Goal: Transaction & Acquisition: Purchase product/service

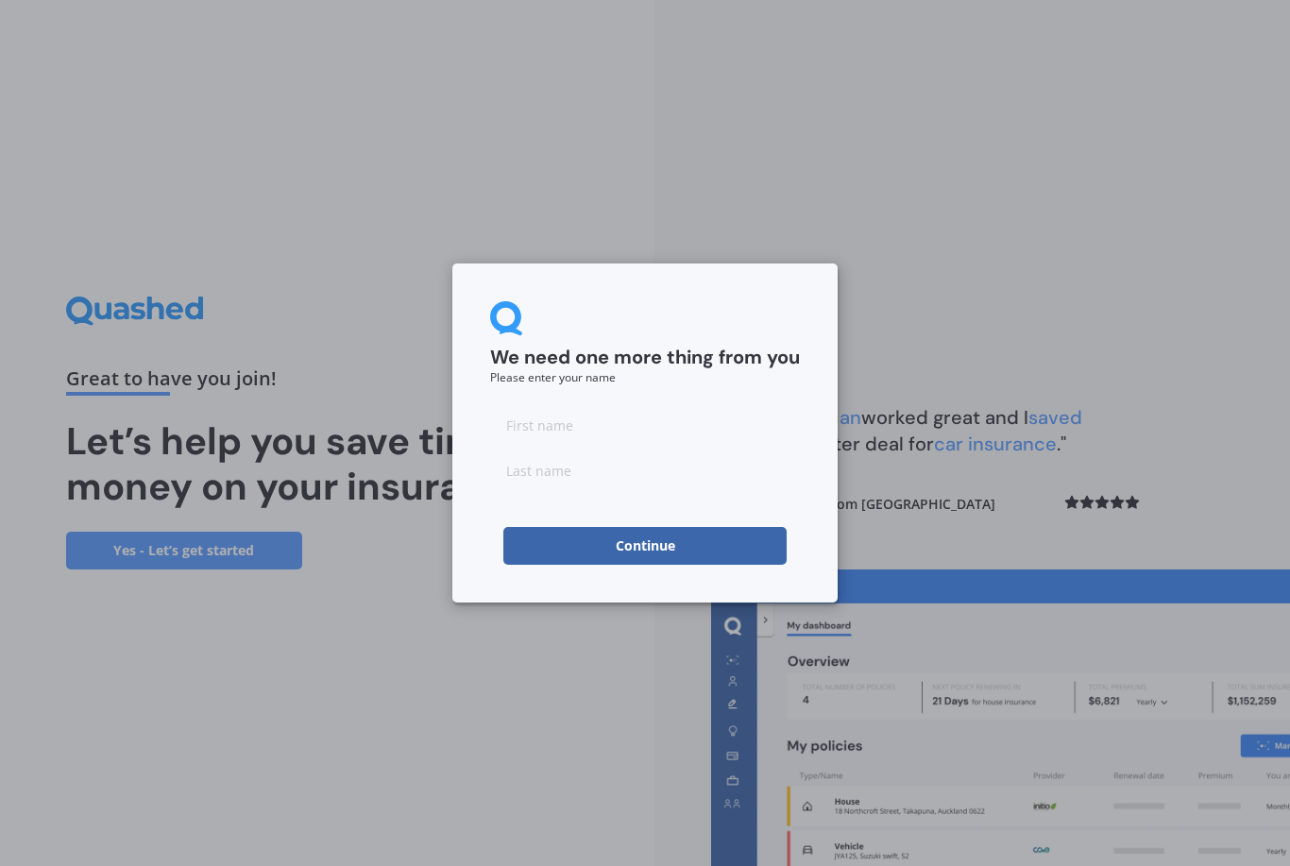
click at [574, 427] on input at bounding box center [645, 425] width 310 height 38
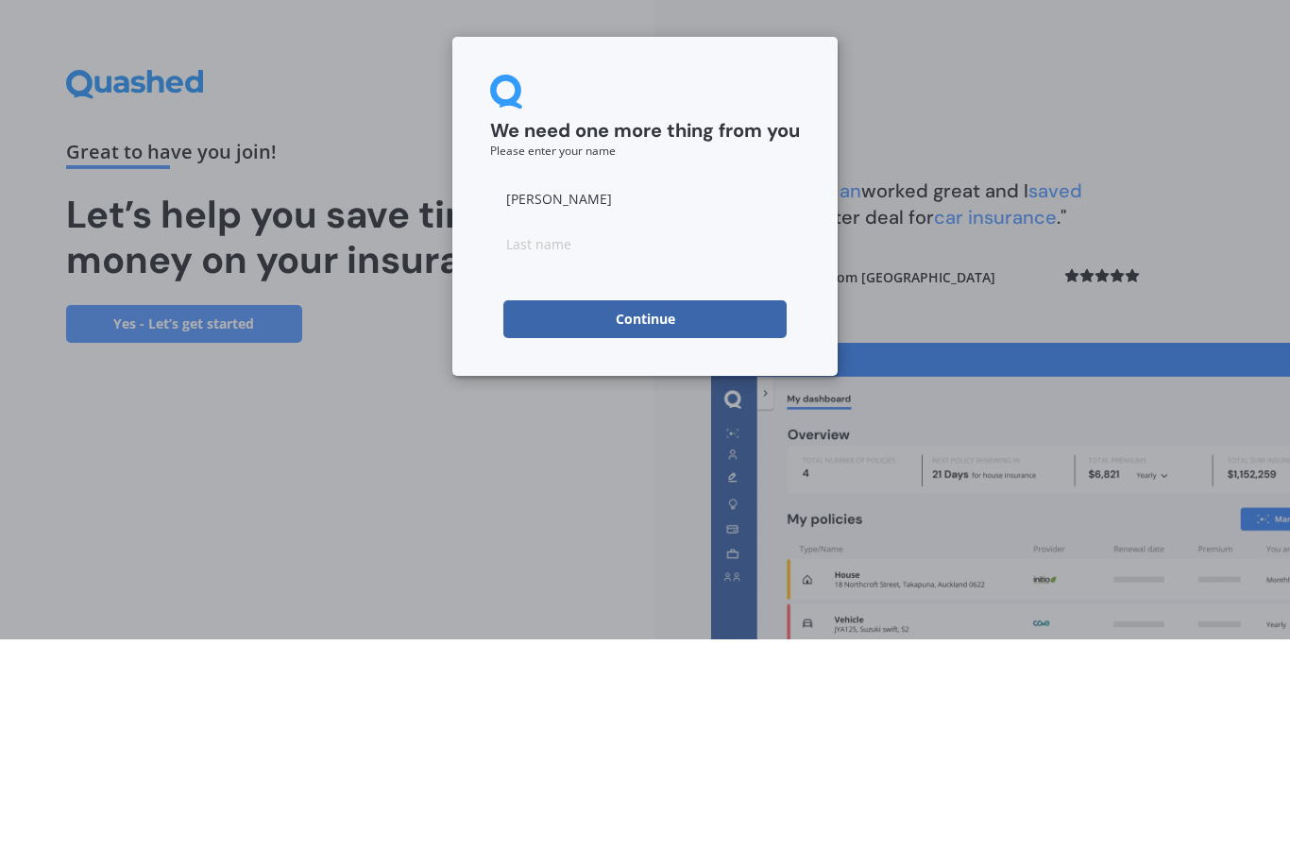
type input "[PERSON_NAME]"
click at [622, 451] on input at bounding box center [645, 470] width 310 height 38
type input "[PERSON_NAME]"
click at [669, 527] on button "Continue" at bounding box center [644, 546] width 283 height 38
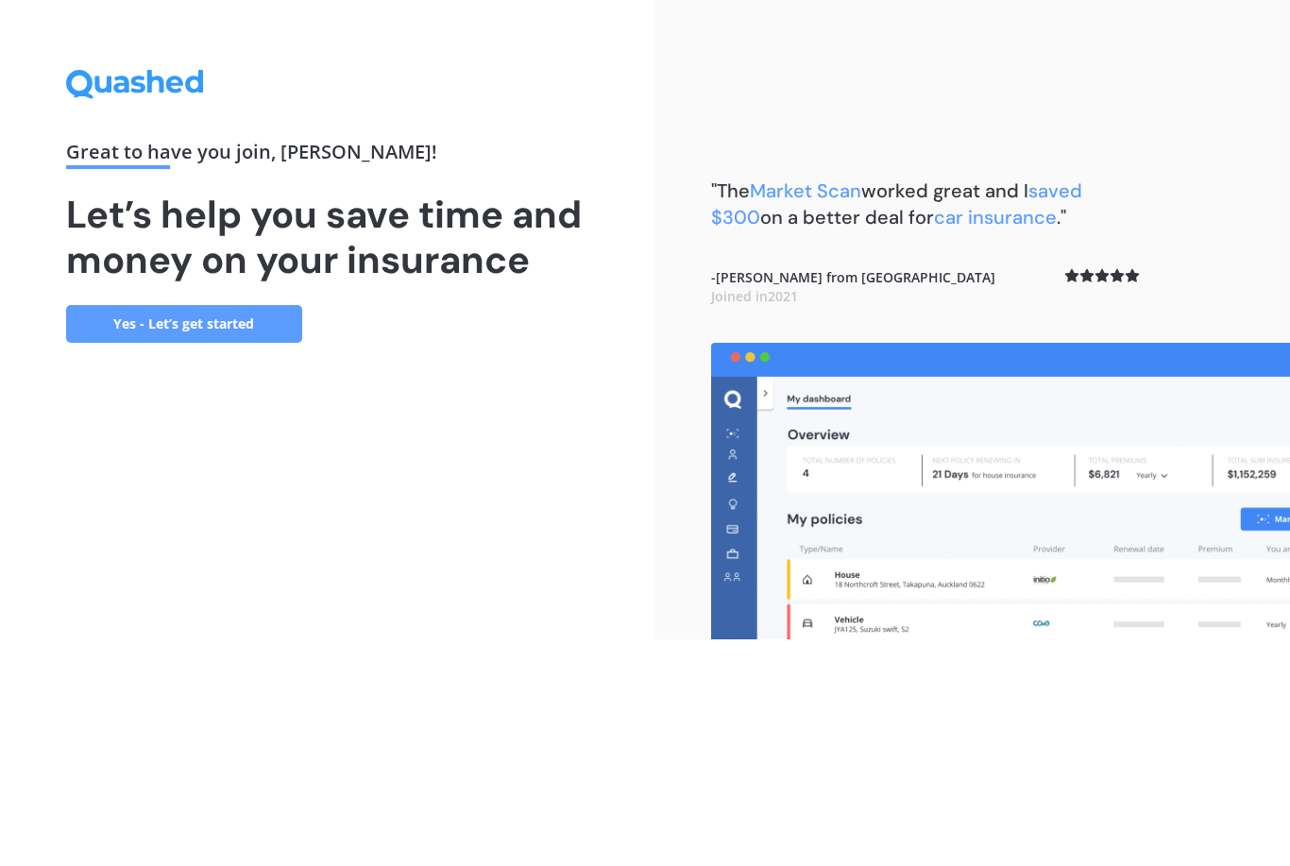
scroll to position [60, 0]
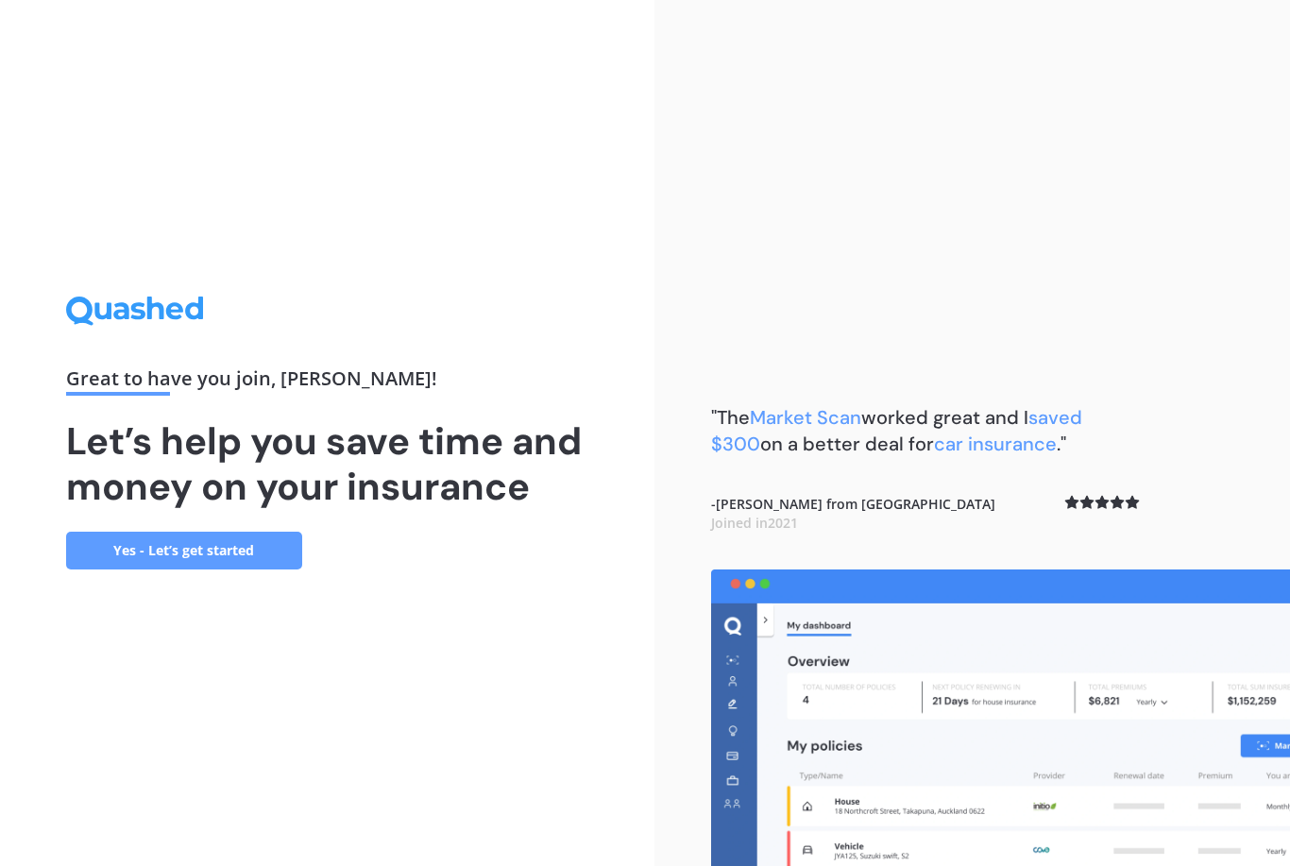
click at [212, 532] on link "Yes - Let’s get started" at bounding box center [184, 551] width 236 height 38
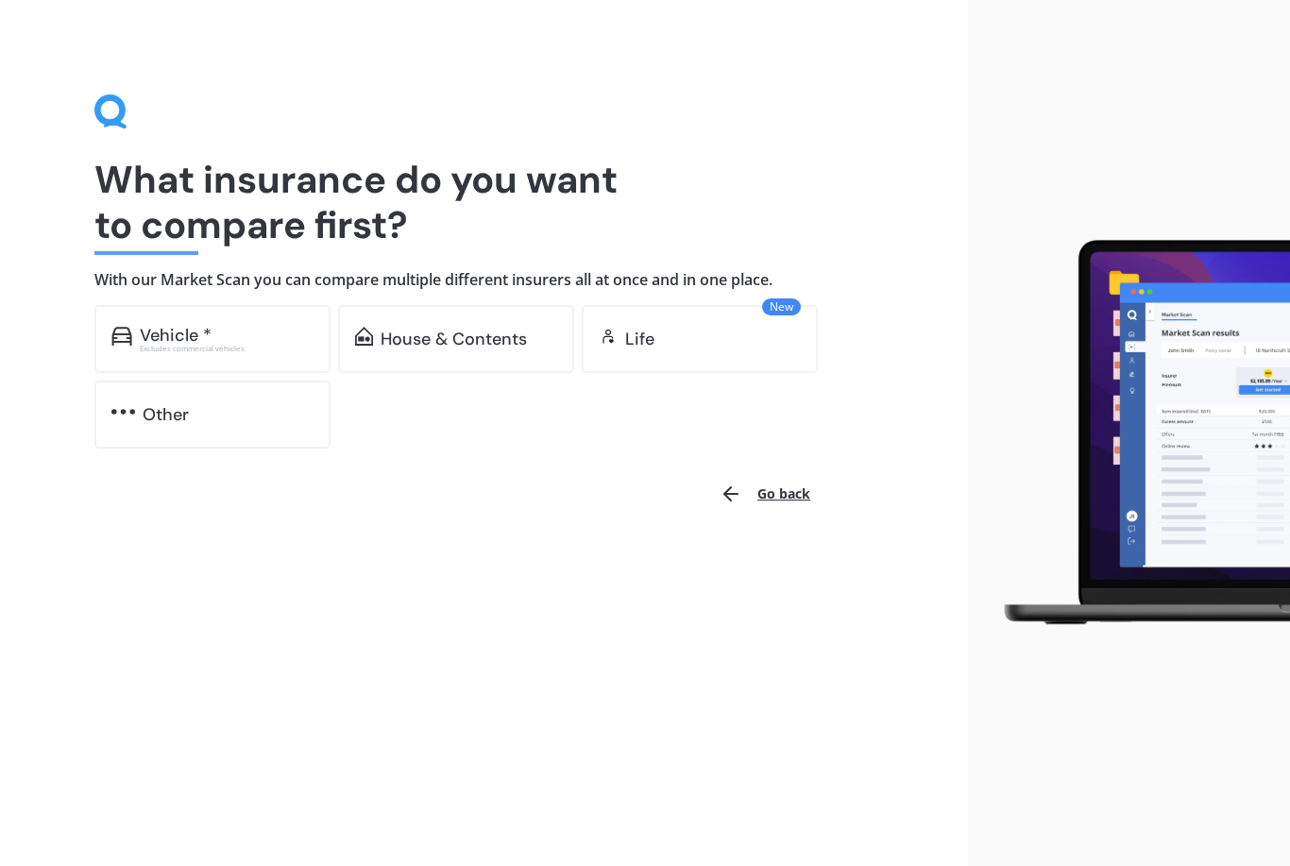
click at [211, 328] on div "Vehicle *" at bounding box center [227, 335] width 174 height 19
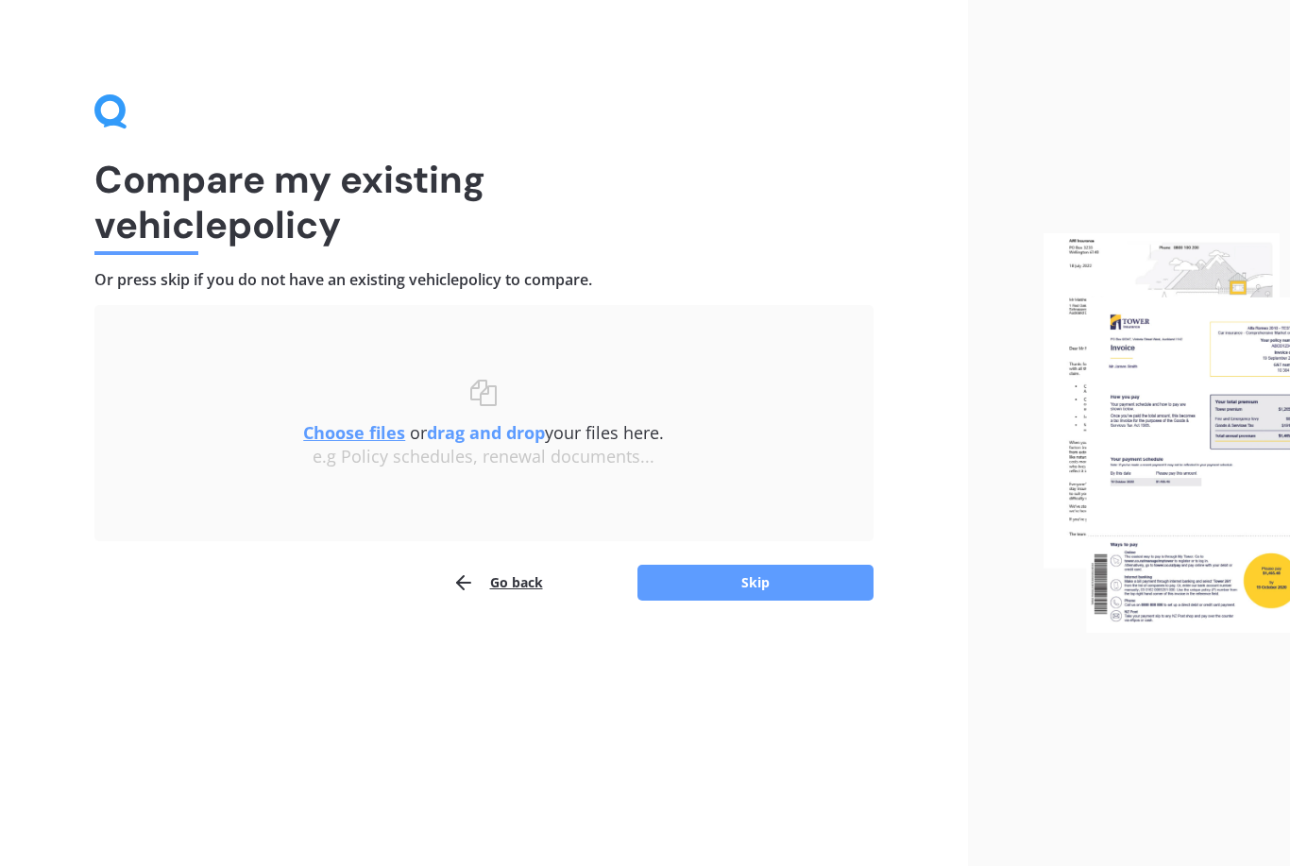
click at [1031, 62] on div at bounding box center [1129, 433] width 323 height 866
click at [795, 585] on button "Skip" at bounding box center [755, 583] width 236 height 36
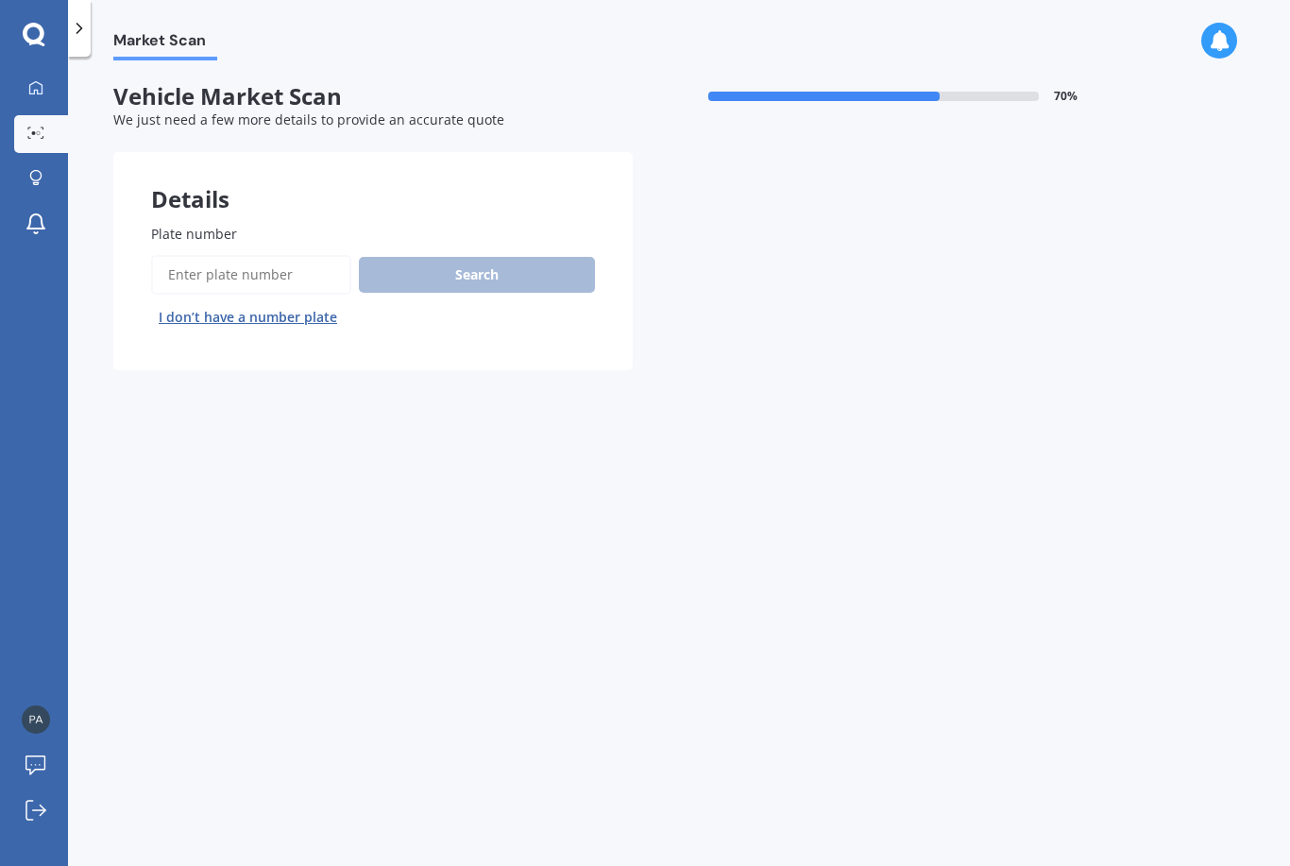
click at [247, 274] on input "Plate number" at bounding box center [251, 275] width 200 height 40
type input "QBJ232"
click at [482, 262] on button "Search" at bounding box center [477, 275] width 236 height 36
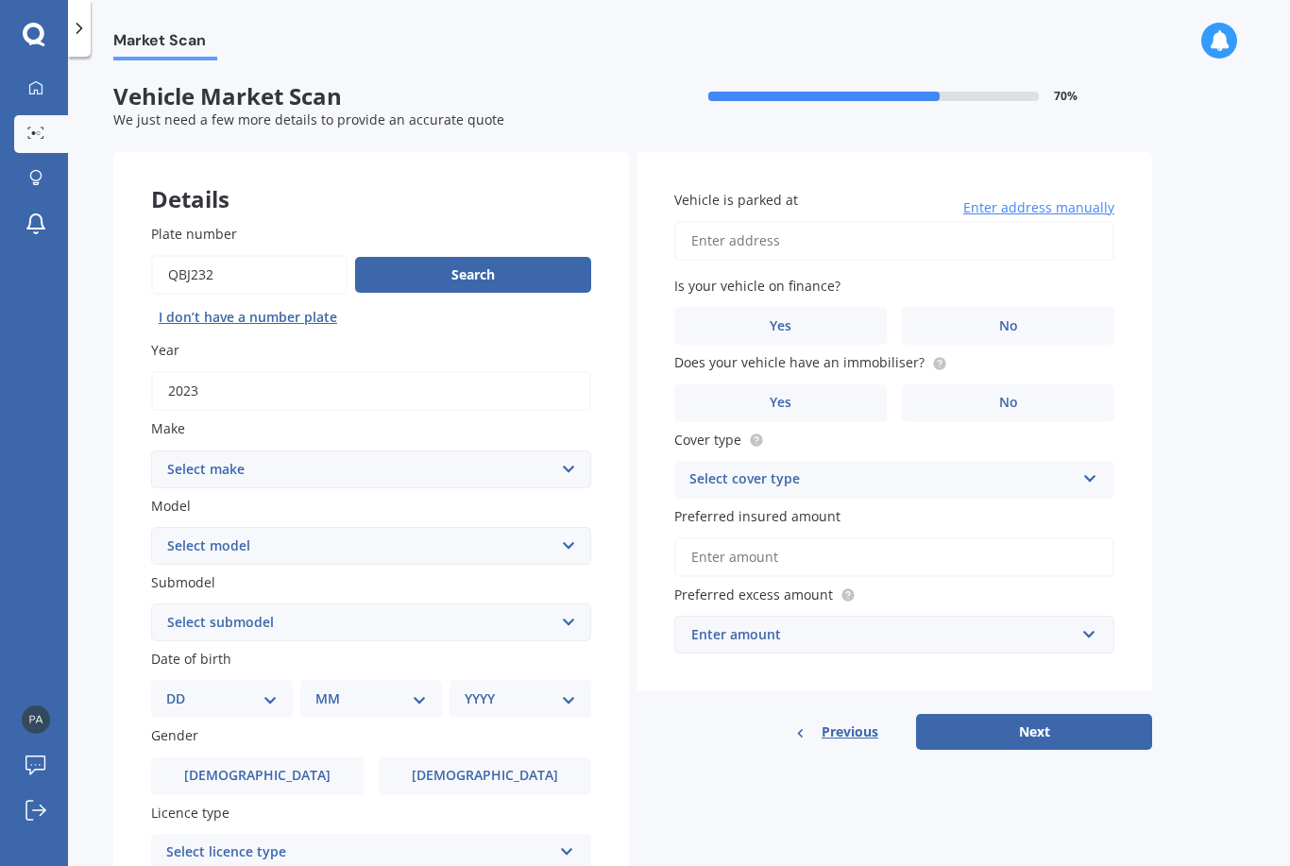
click at [1015, 716] on button "Next" at bounding box center [1034, 732] width 236 height 36
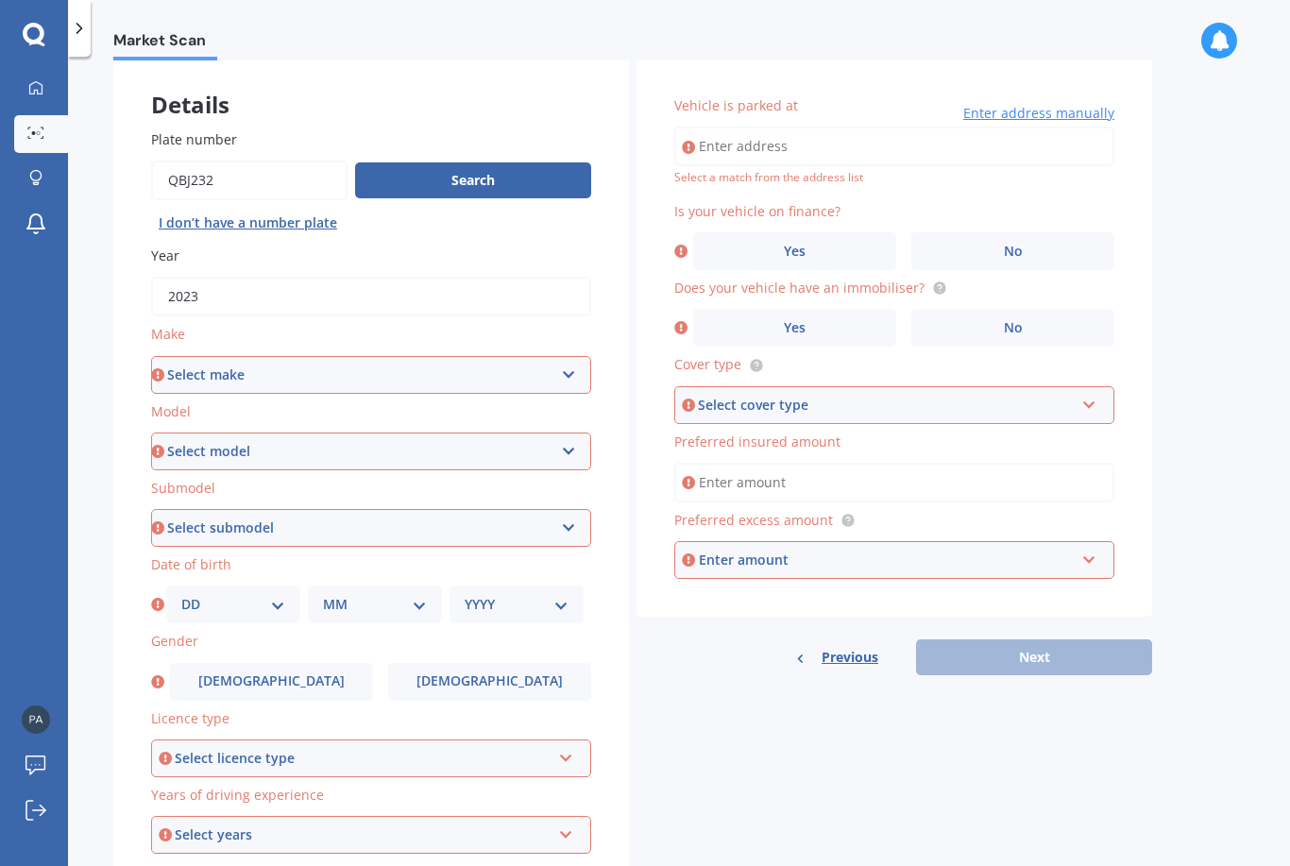
scroll to position [103, 0]
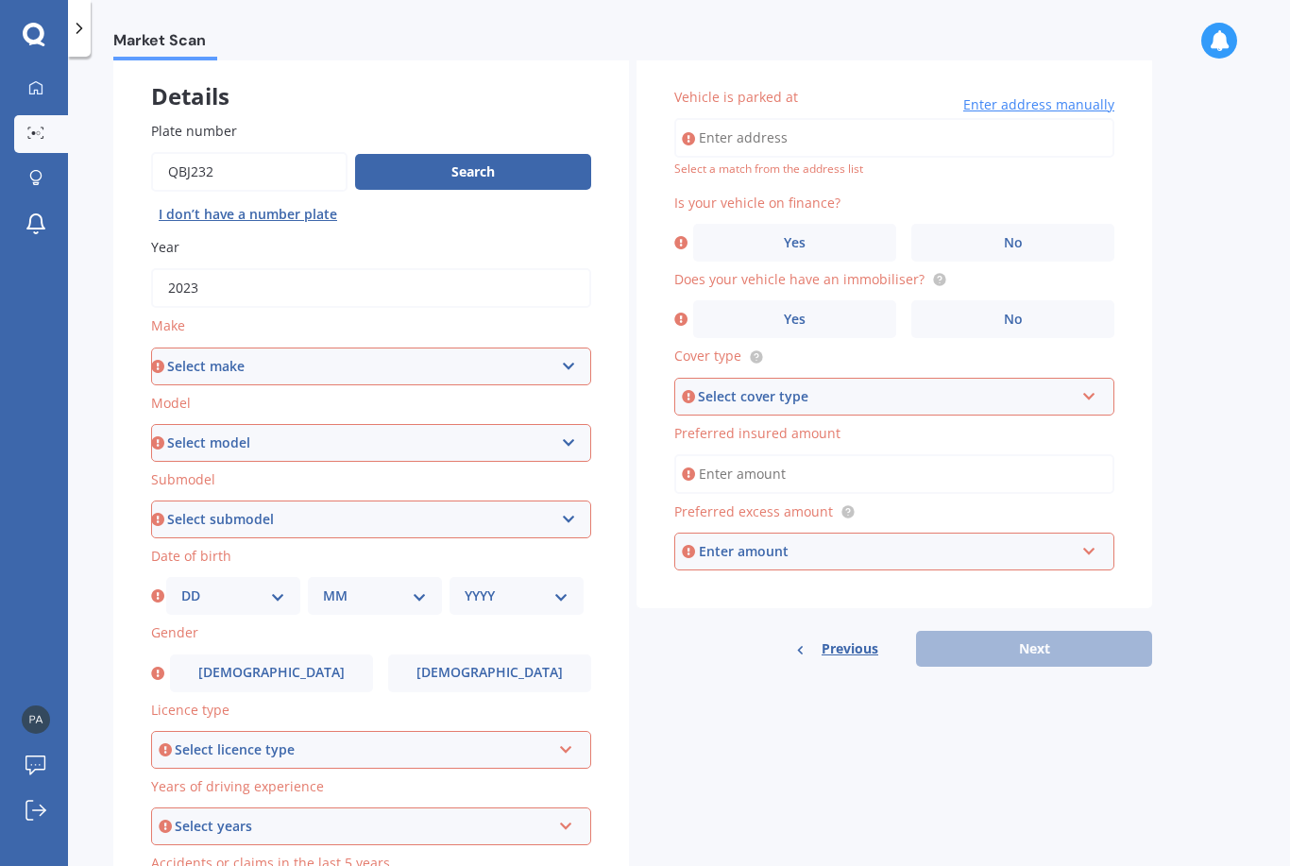
click at [568, 358] on select "Select make AC ALFA ROMEO ASTON [PERSON_NAME] AUDI AUSTIN BEDFORD Bentley BMW B…" at bounding box center [371, 367] width 440 height 38
select select "HYUNDAI"
click at [574, 430] on select "Select model Accent Atoz Coupe Elantra Excel FX Coupe [PERSON_NAME] Grandeur H1…" at bounding box center [371, 443] width 440 height 38
select select "IONIQ"
click at [575, 508] on select "Select submodel 1.6 Hybrid 1.6 Hybrid Elite Electric" at bounding box center [371, 519] width 440 height 38
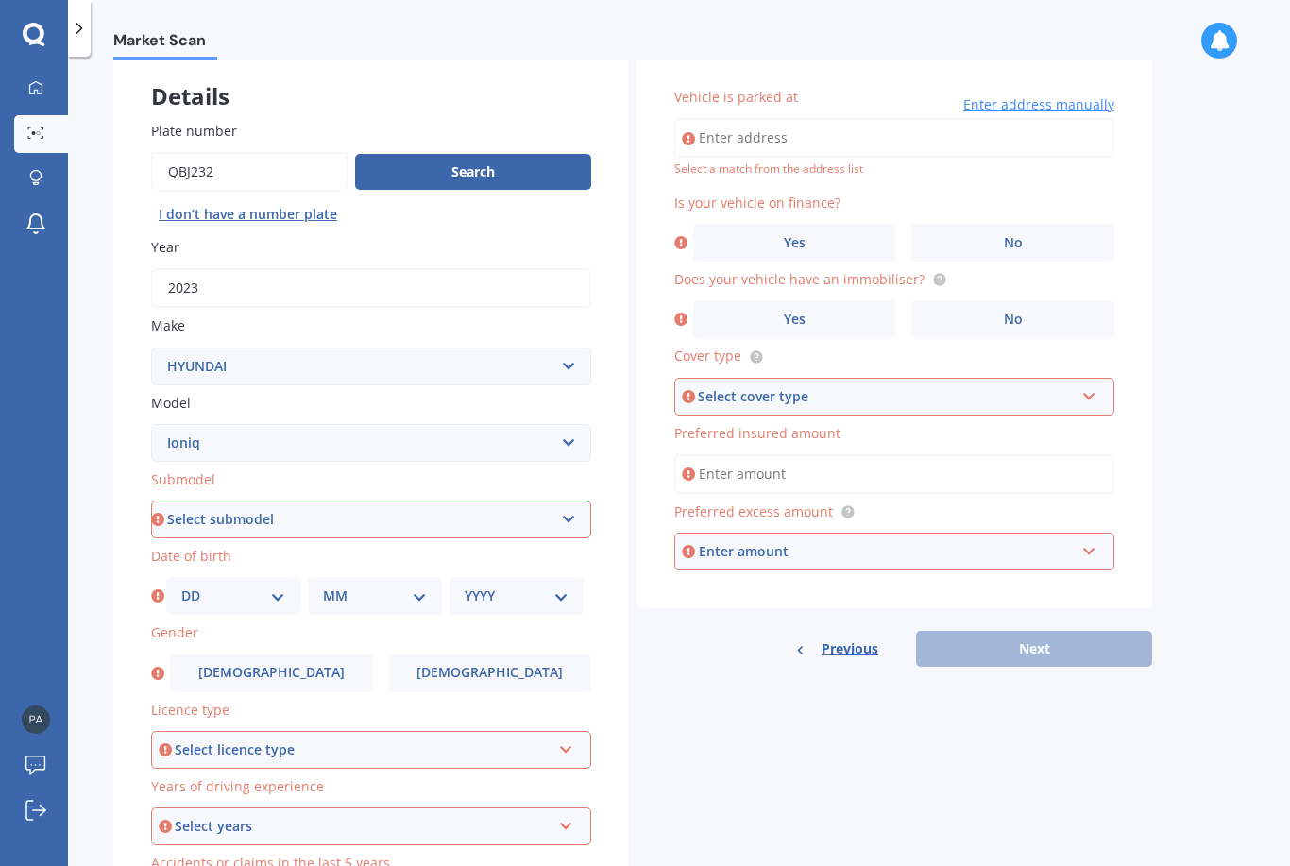
select select "ELECTRIC"
click at [570, 432] on select "Select model Accent Atoz Coupe Elantra Excel FX Coupe [PERSON_NAME] Grandeur H1…" at bounding box center [371, 443] width 440 height 38
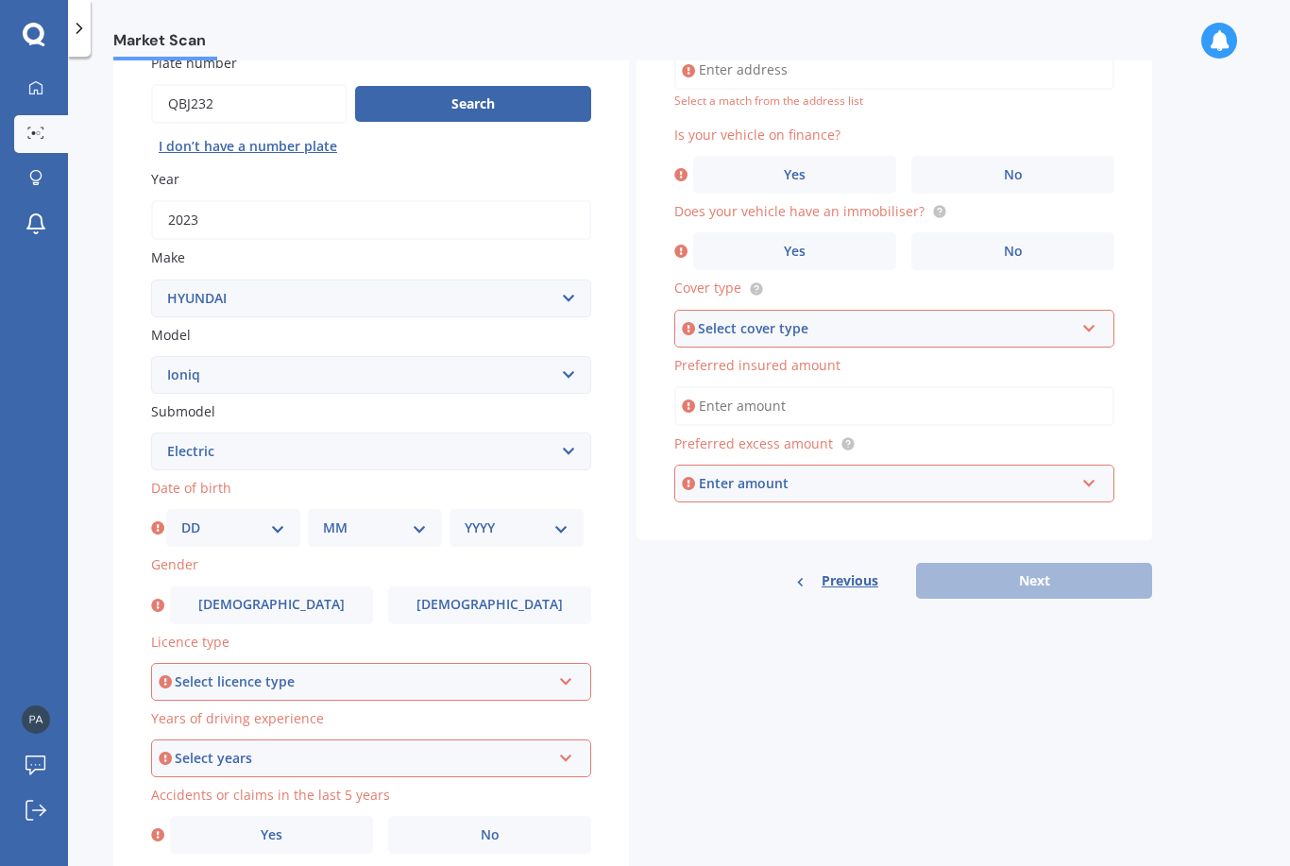
scroll to position [169, 0]
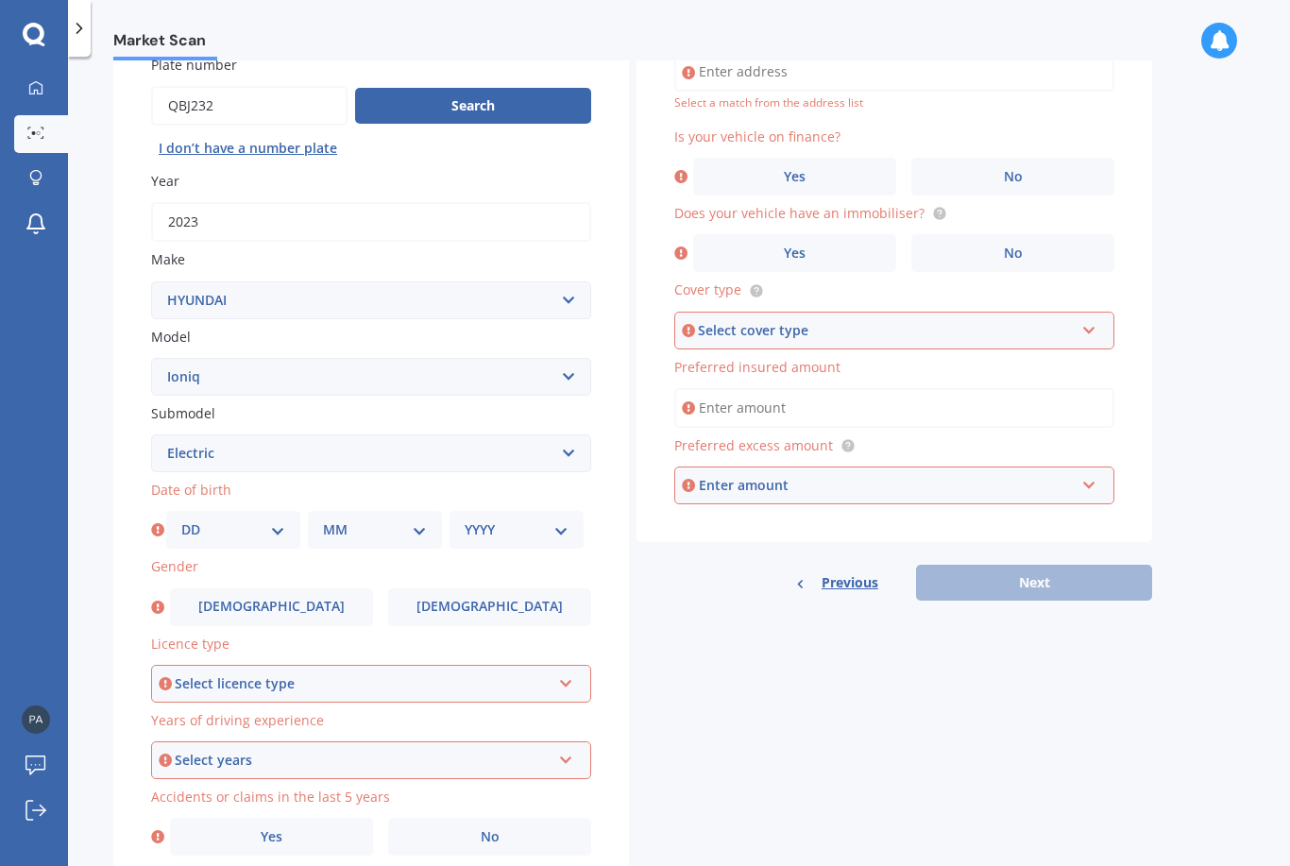
click at [1026, 162] on label "No" at bounding box center [1012, 177] width 203 height 38
click at [0, 0] on input "No" at bounding box center [0, 0] width 0 height 0
click at [1032, 248] on label "No" at bounding box center [1012, 253] width 203 height 38
click at [0, 0] on input "No" at bounding box center [0, 0] width 0 height 0
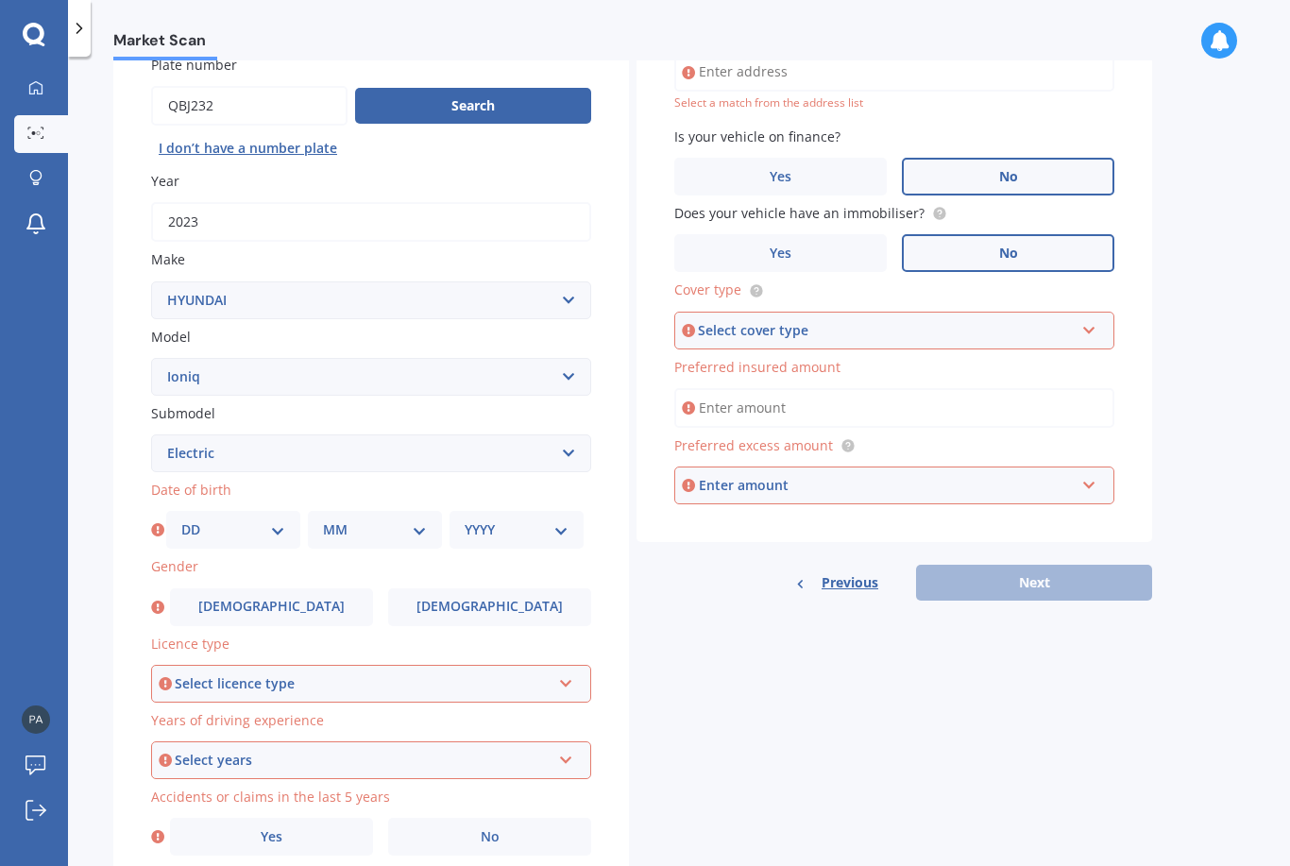
click at [1096, 320] on icon at bounding box center [1089, 326] width 16 height 13
click at [747, 359] on span "Comprehensive" at bounding box center [741, 366] width 100 height 18
click at [890, 390] on input "Preferred insured amount" at bounding box center [894, 408] width 440 height 40
click at [897, 760] on div "Details Plate number Search I don’t have a number plate Year [DATE] Make Select…" at bounding box center [632, 438] width 1039 height 911
click at [1097, 480] on input "text" at bounding box center [887, 485] width 423 height 36
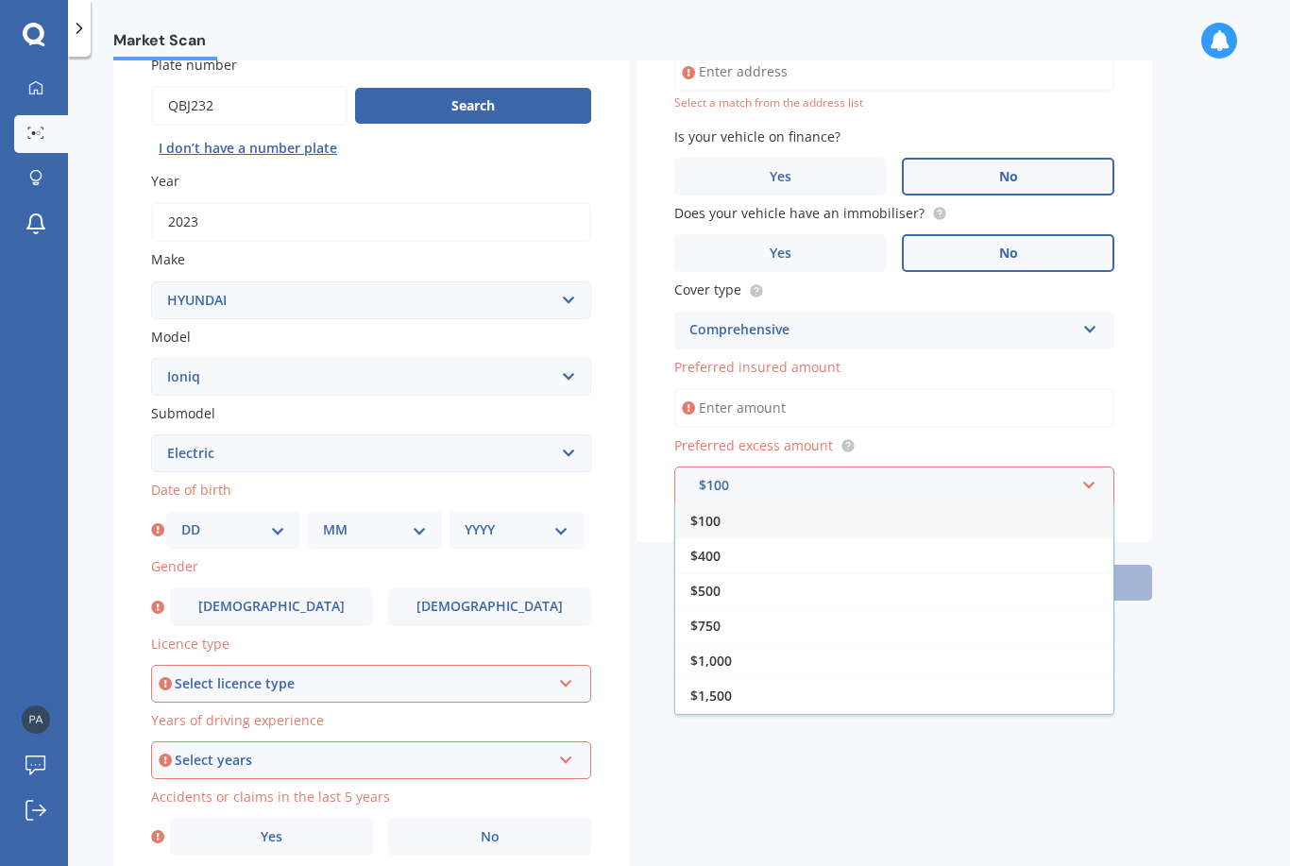
click at [752, 591] on div "$500" at bounding box center [894, 590] width 438 height 35
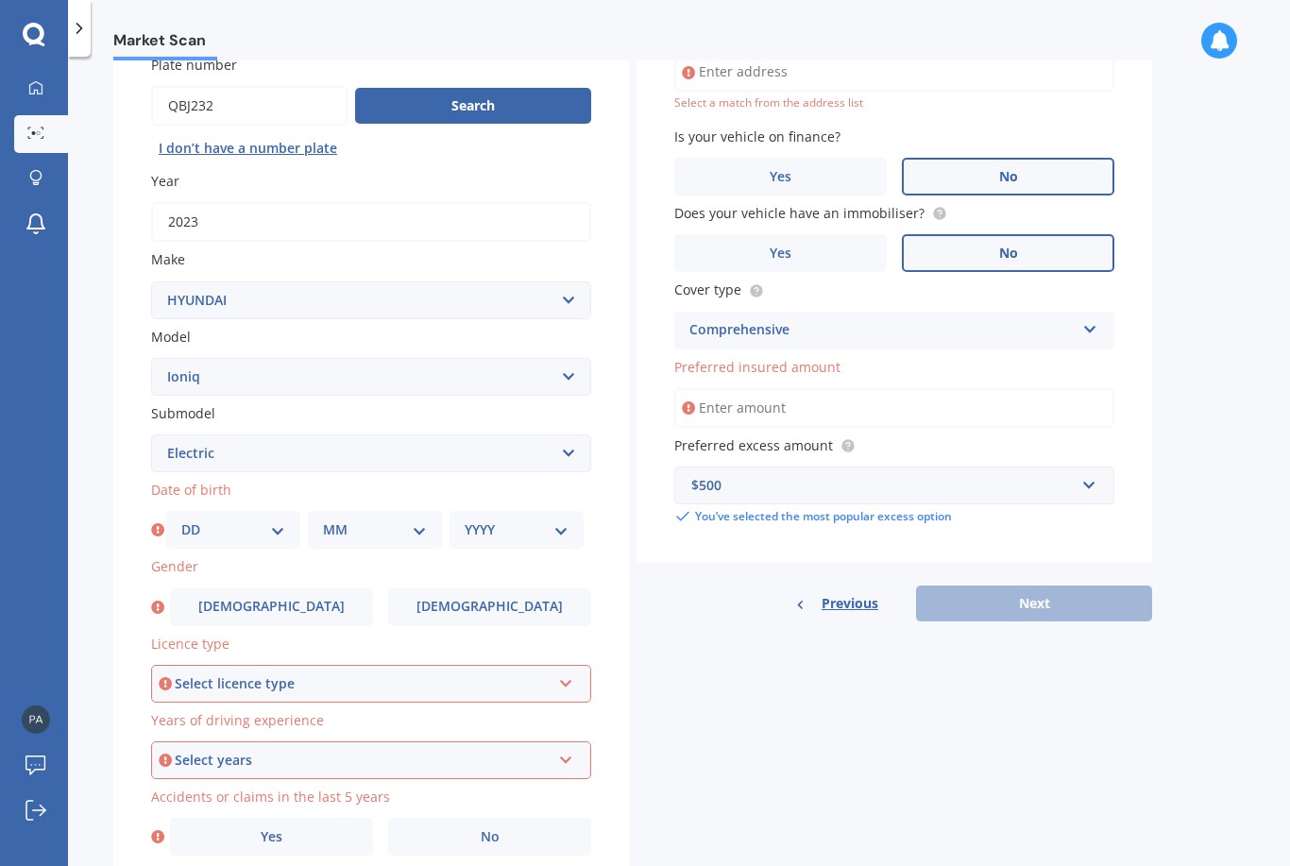
click at [870, 394] on input "Preferred insured amount" at bounding box center [894, 408] width 440 height 40
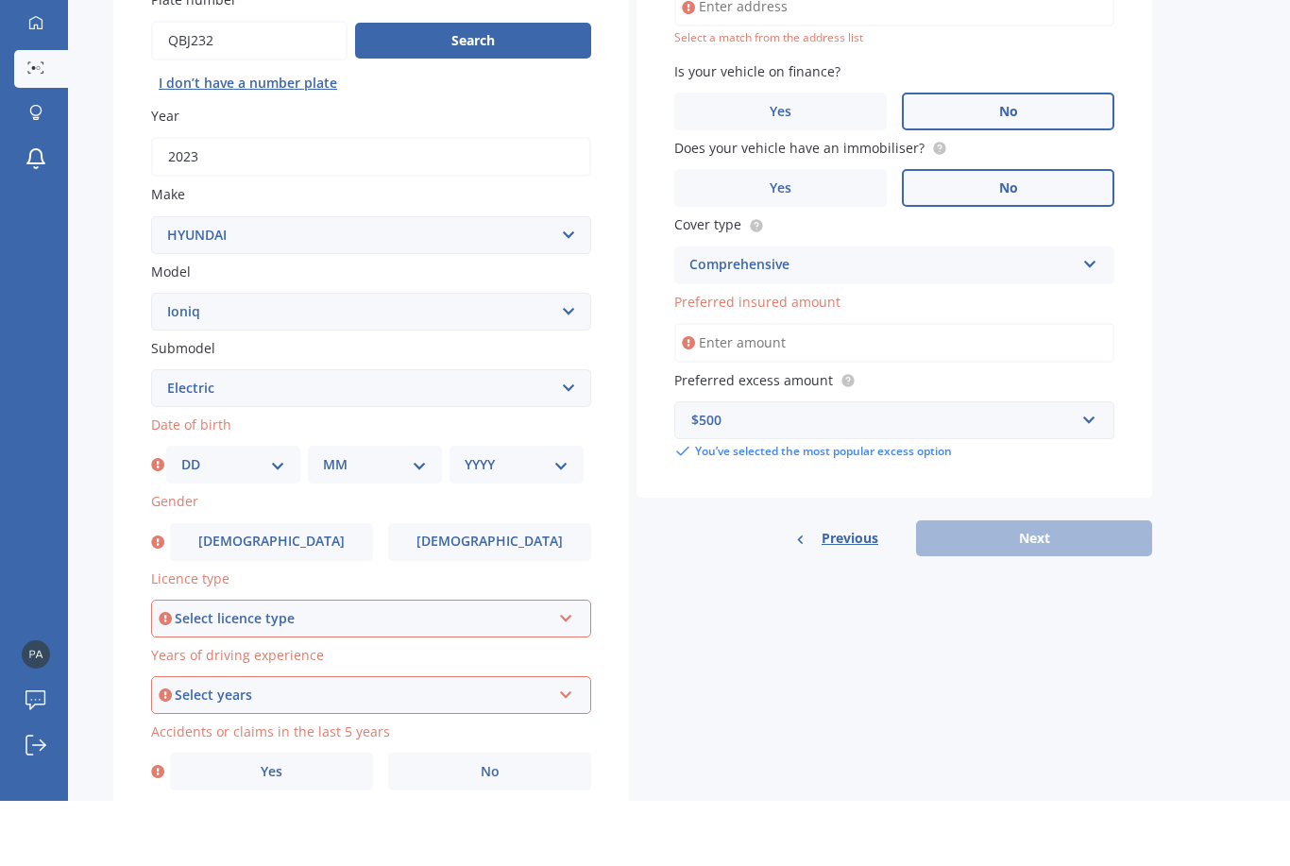
scroll to position [60, 0]
click at [568, 673] on icon at bounding box center [566, 679] width 16 height 13
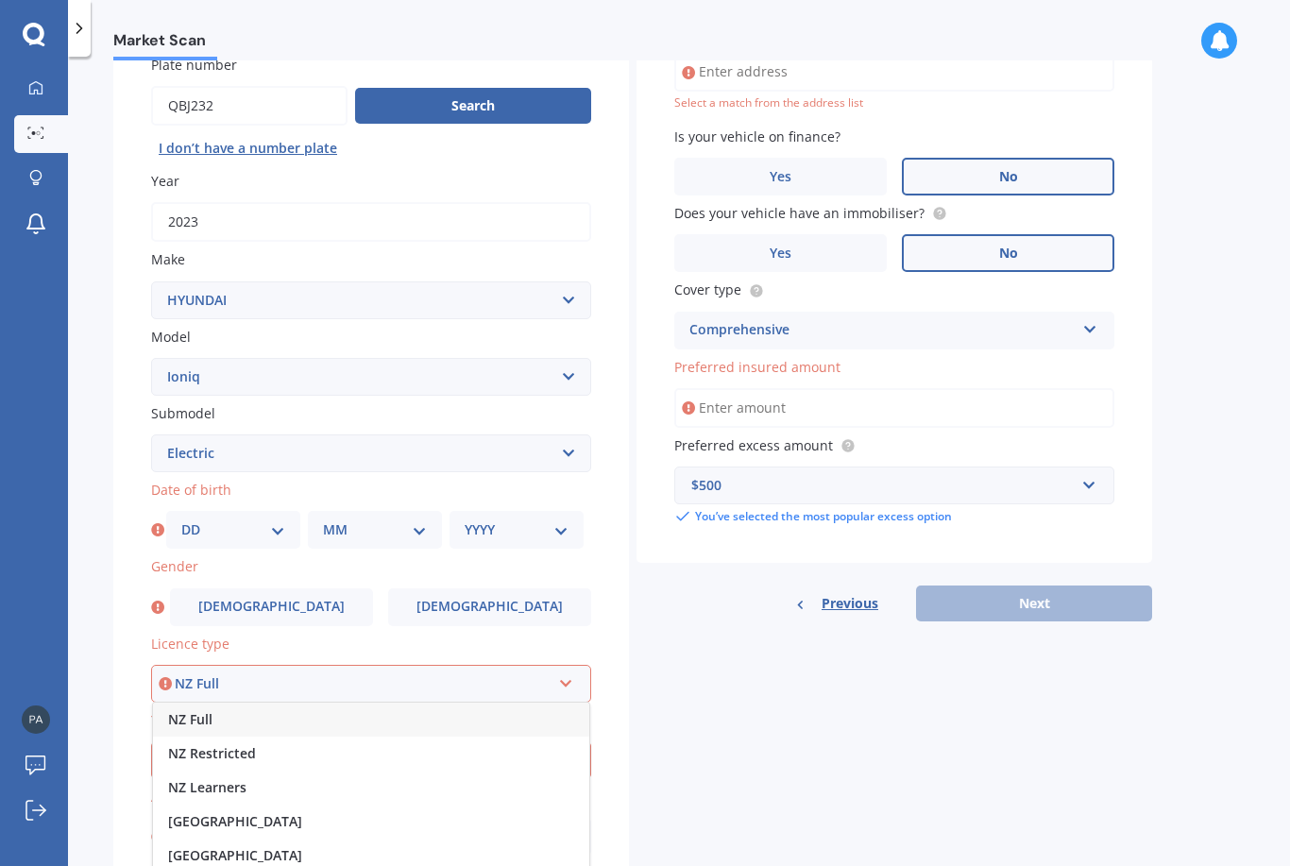
scroll to position [0, 0]
click at [260, 703] on div "NZ Full" at bounding box center [371, 720] width 436 height 34
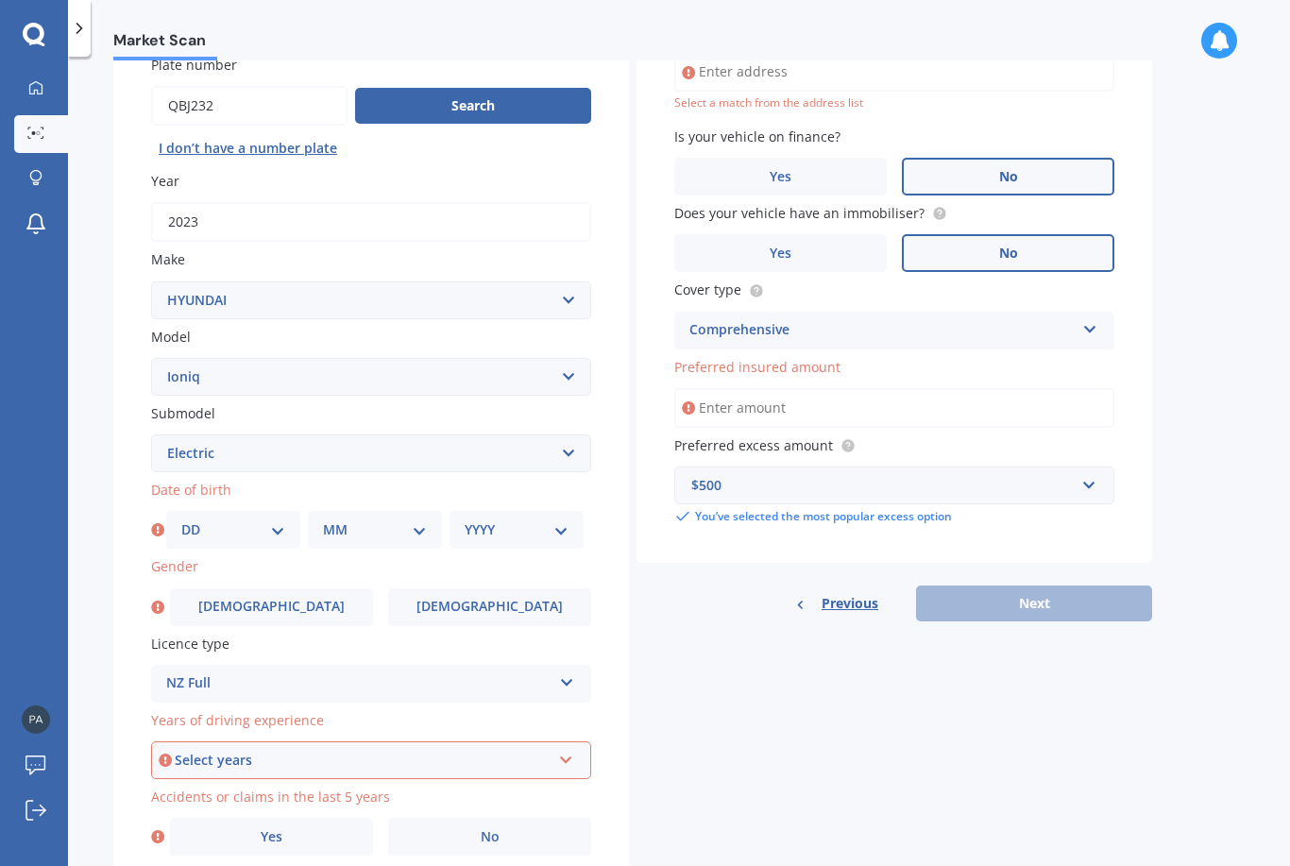
click at [566, 750] on icon at bounding box center [566, 756] width 16 height 13
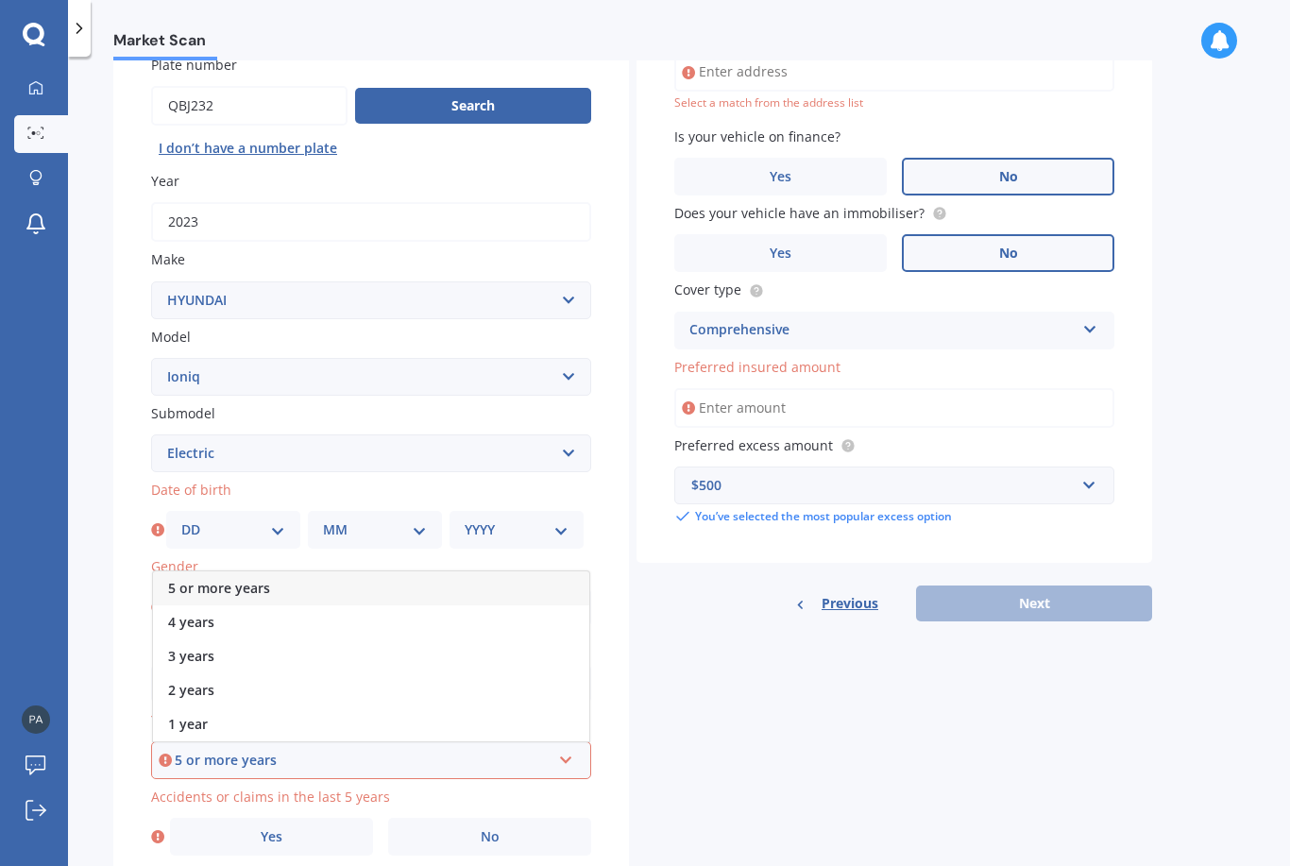
click at [322, 571] on div "5 or more years" at bounding box center [371, 588] width 436 height 34
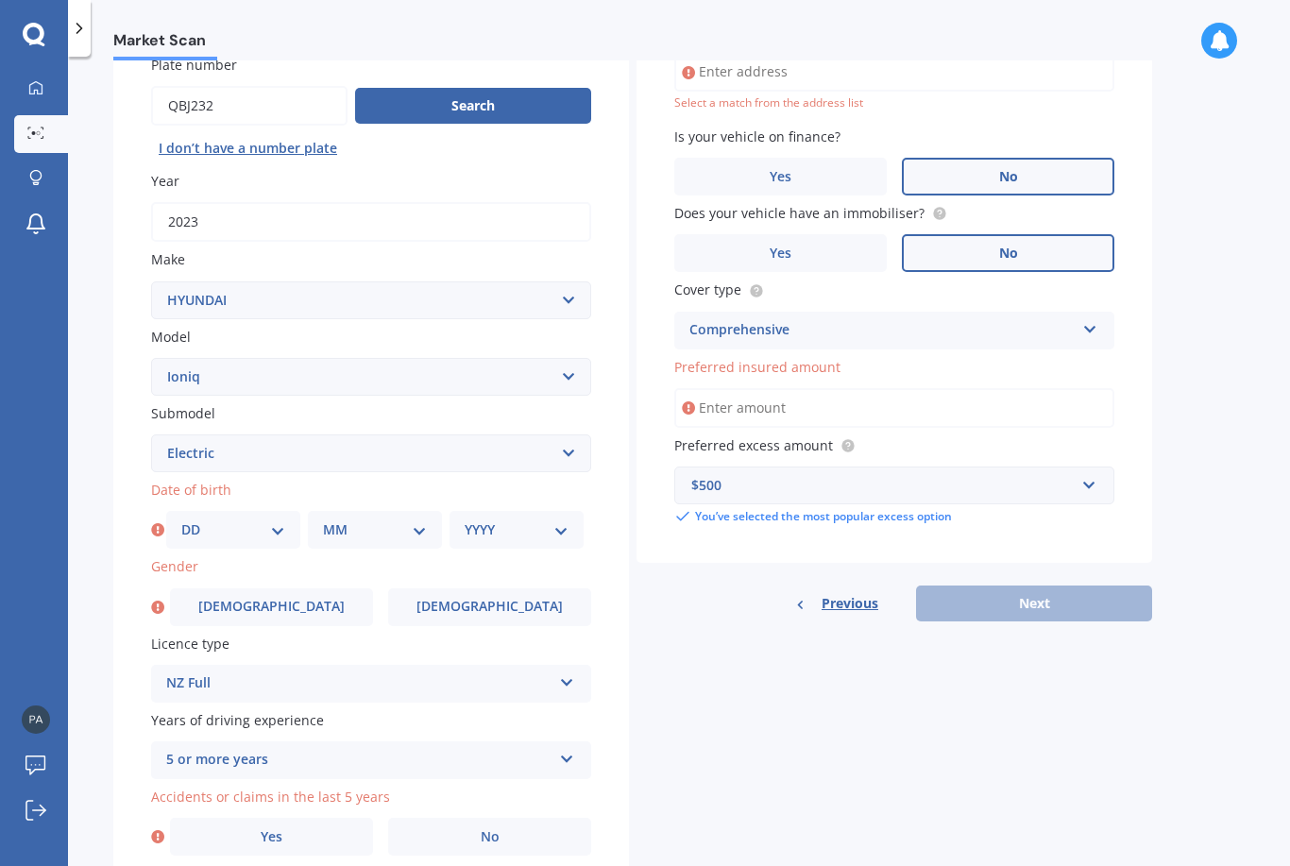
click at [512, 818] on label "No" at bounding box center [489, 837] width 203 height 38
click at [0, 0] on input "No" at bounding box center [0, 0] width 0 height 0
click at [284, 519] on select "DD 01 02 03 04 05 06 07 08 09 10 11 12 13 14 15 16 17 18 19 20 21 22 23 24 25 2…" at bounding box center [233, 529] width 104 height 21
select select "20"
click at [422, 519] on select "MM 01 02 03 04 05 06 07 08 09 10 11 12" at bounding box center [375, 529] width 104 height 21
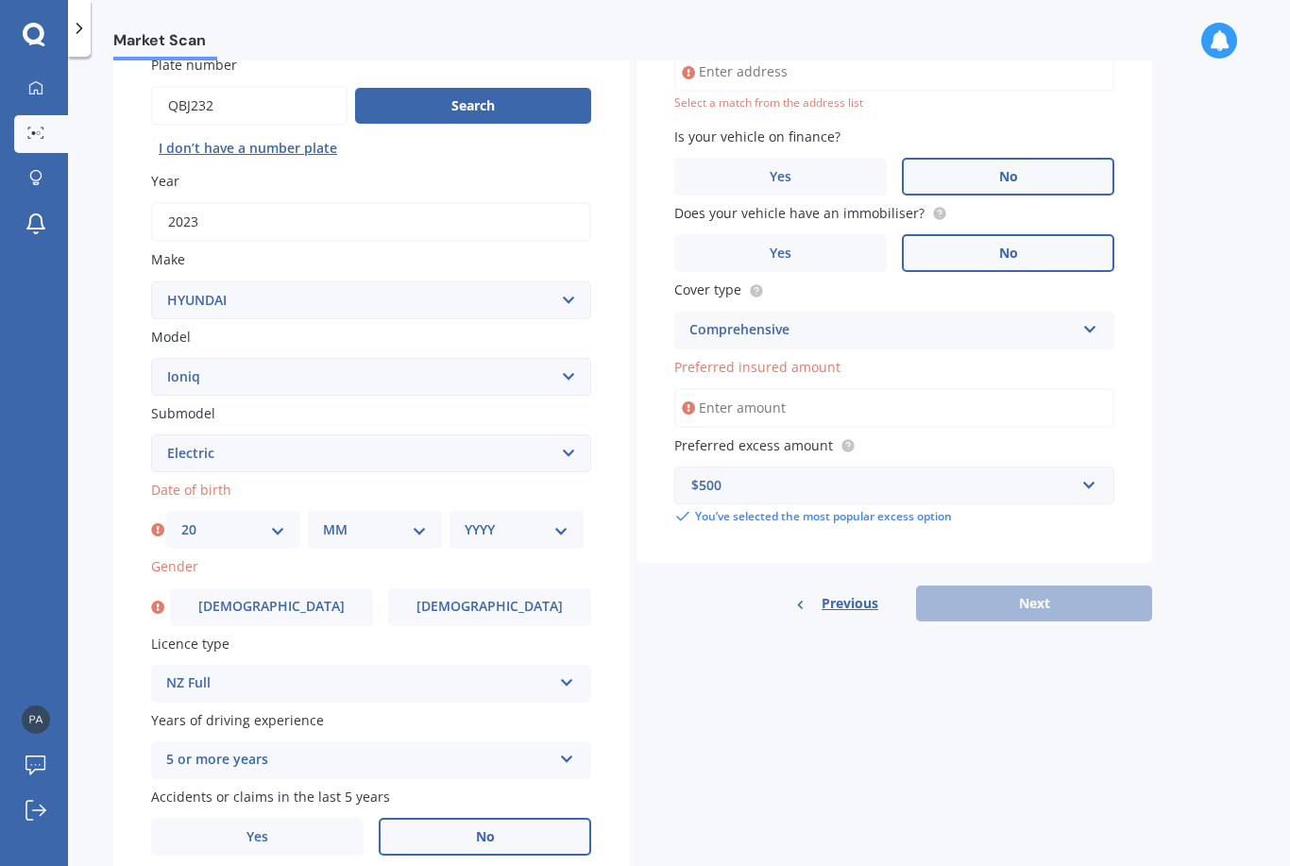
select select "01"
click at [558, 519] on select "YYYY 2025 2024 2023 2022 2021 2020 2019 2018 2017 2016 2015 2014 2013 2012 2011…" at bounding box center [517, 529] width 104 height 21
select select "1968"
click at [285, 599] on span "[DEMOGRAPHIC_DATA]" at bounding box center [271, 607] width 146 height 16
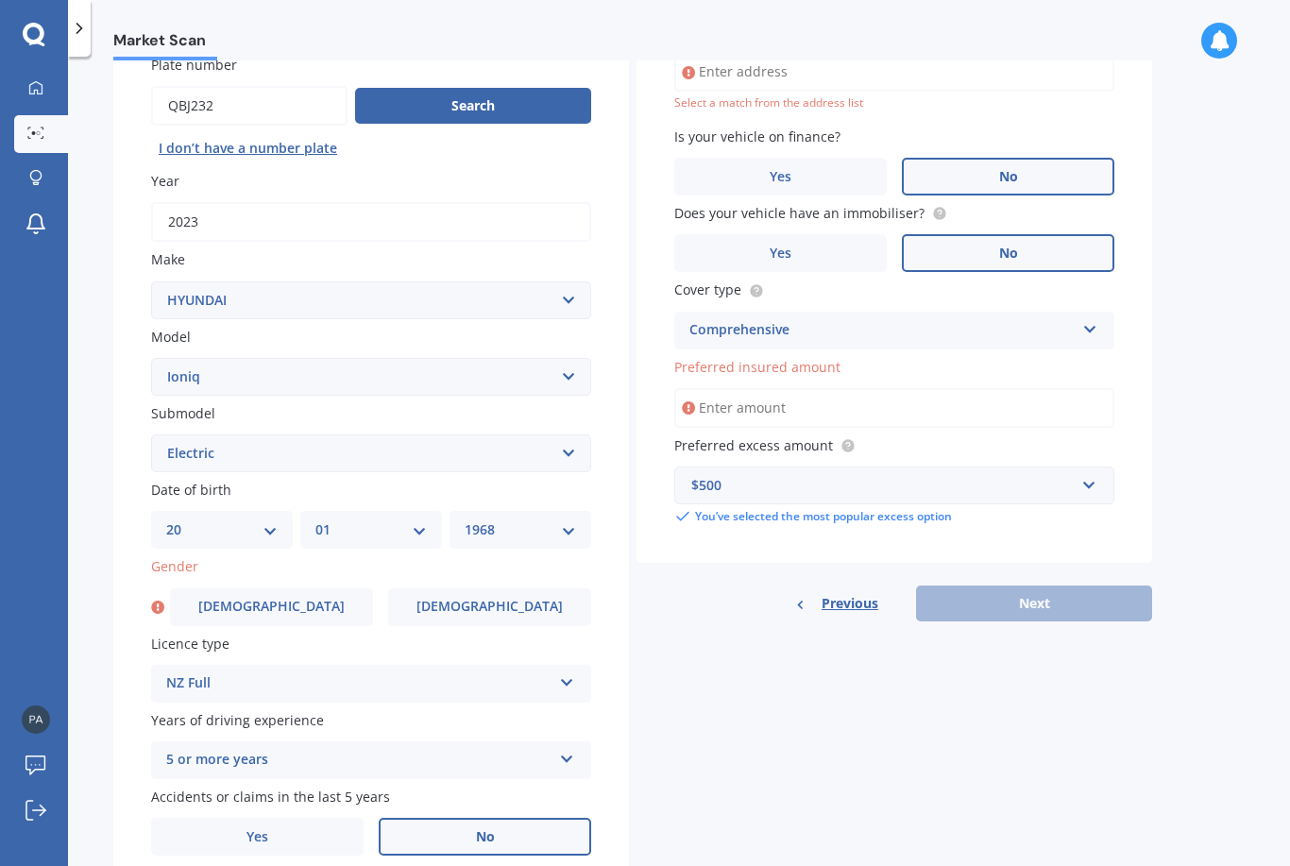
click at [0, 0] on input "[DEMOGRAPHIC_DATA]" at bounding box center [0, 0] width 0 height 0
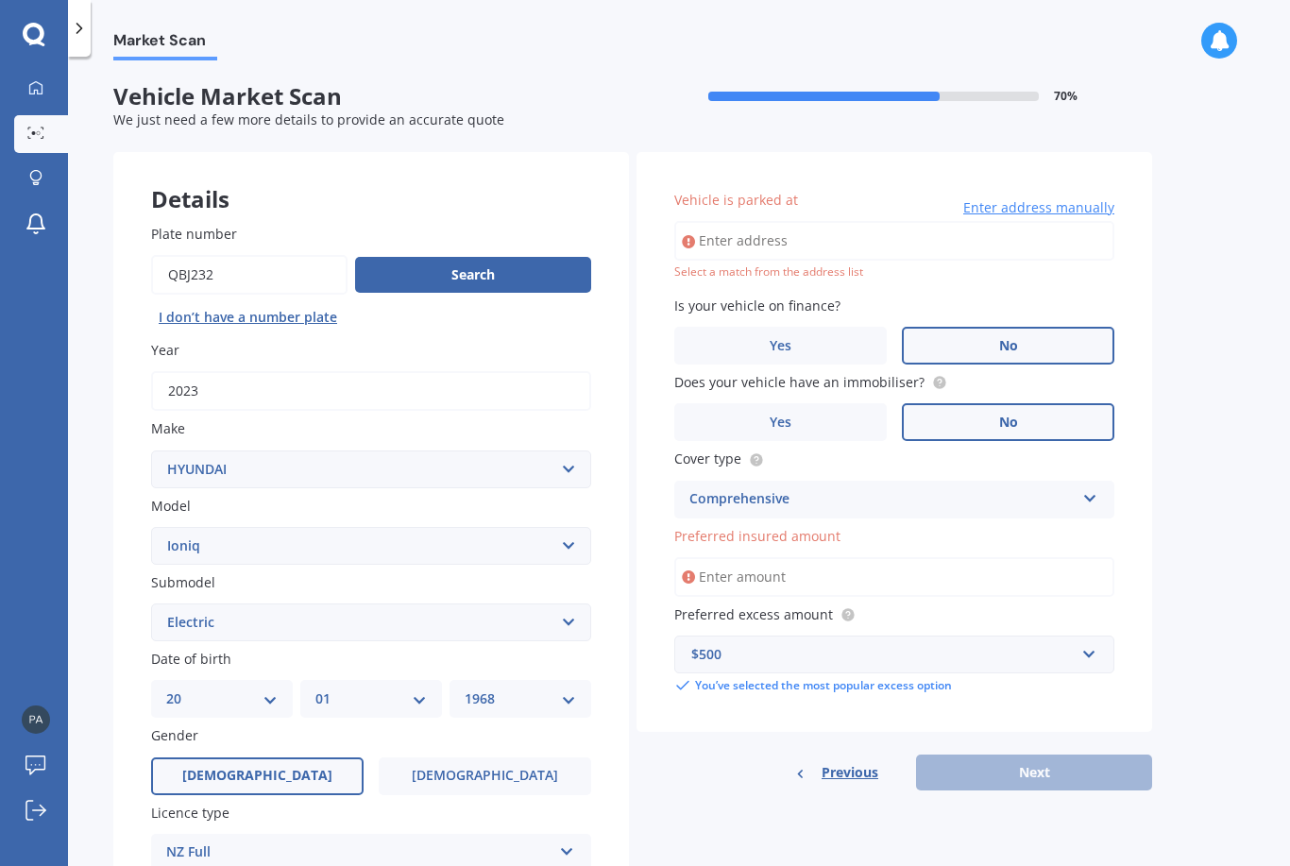
scroll to position [0, 0]
click at [520, 257] on button "Search" at bounding box center [473, 275] width 236 height 36
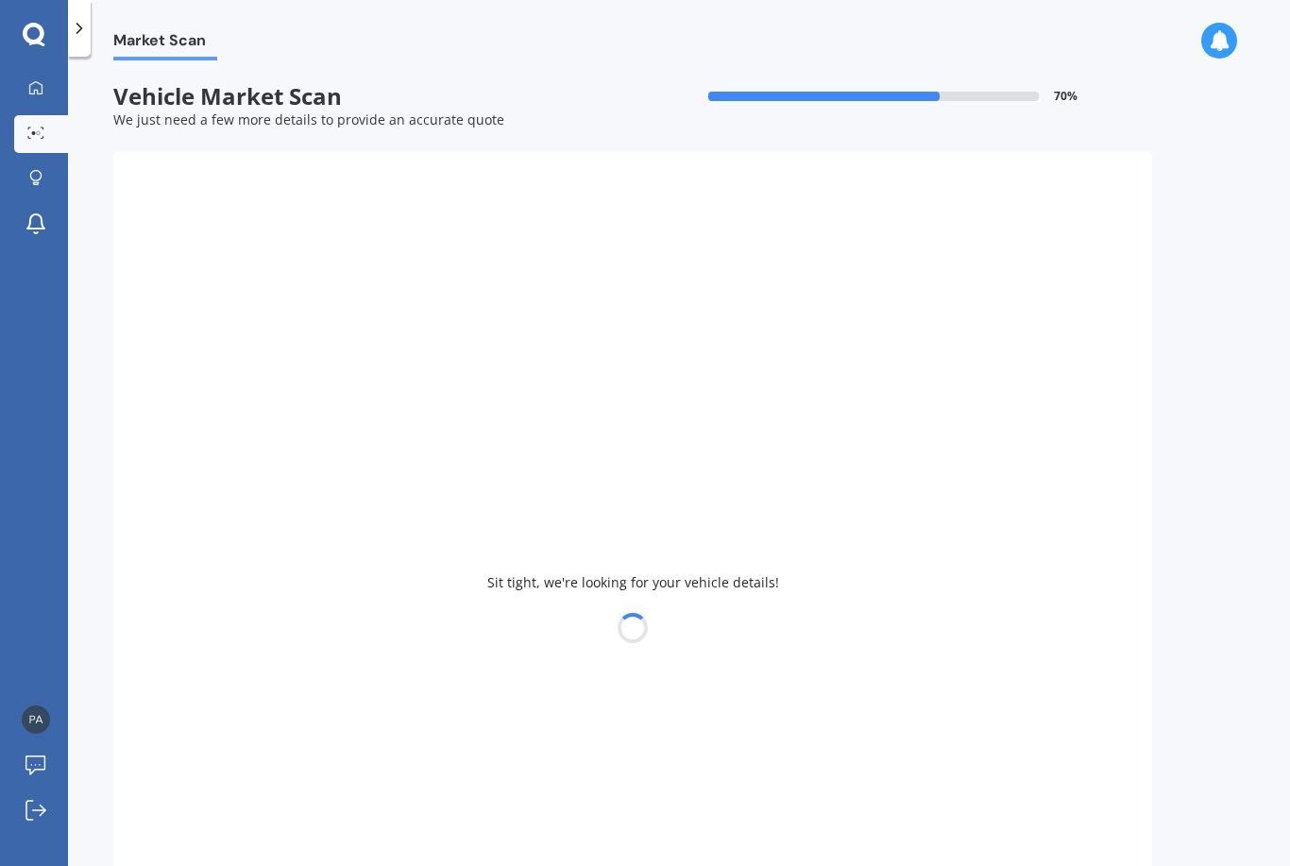
select select
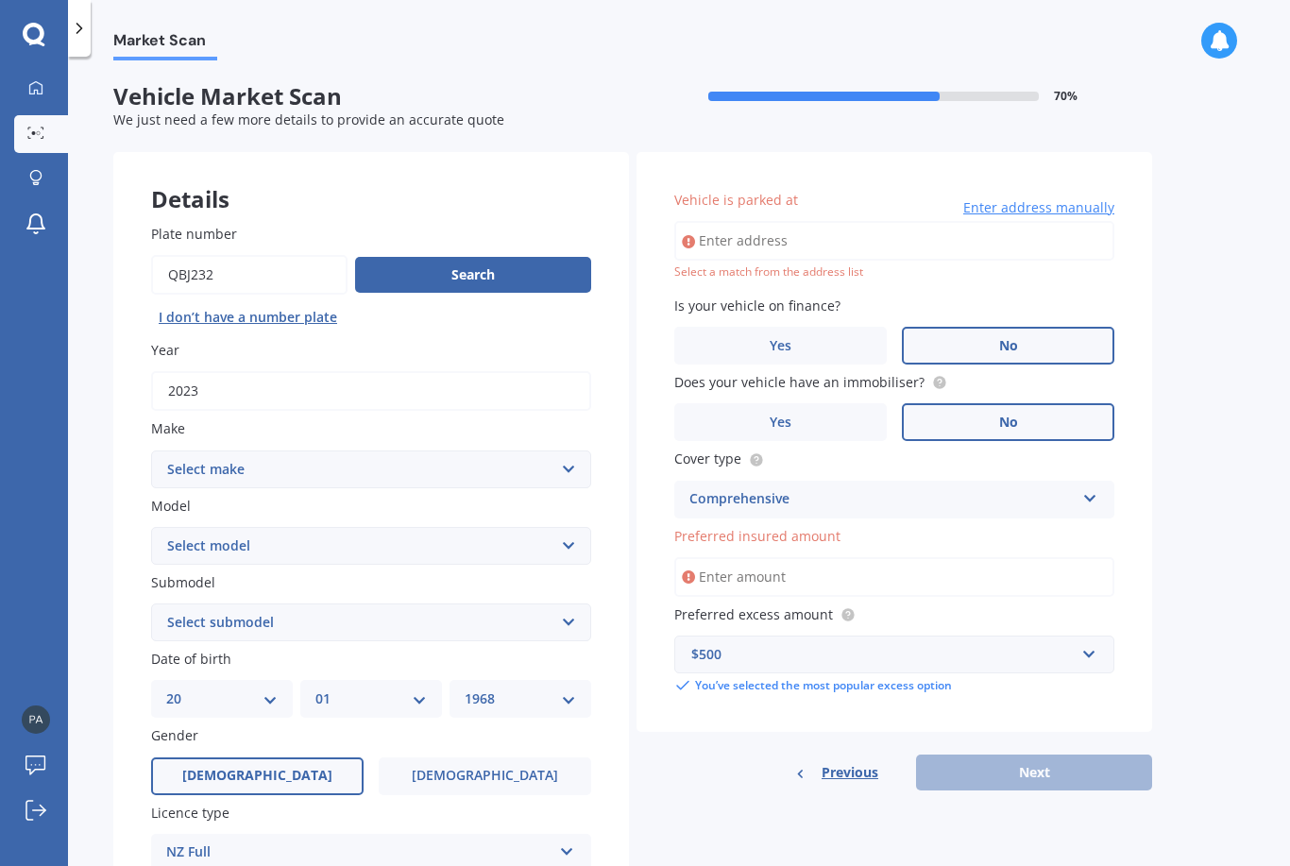
click at [1015, 221] on input "Vehicle is parked at" at bounding box center [894, 241] width 440 height 40
click at [855, 221] on input "Vehicle is parked at" at bounding box center [894, 241] width 440 height 40
click at [802, 221] on input "Vehicle is parked at" at bounding box center [894, 241] width 440 height 40
type input "[STREET_ADDRESS]"
click at [940, 264] on div "Select a match from the address list" at bounding box center [894, 272] width 440 height 16
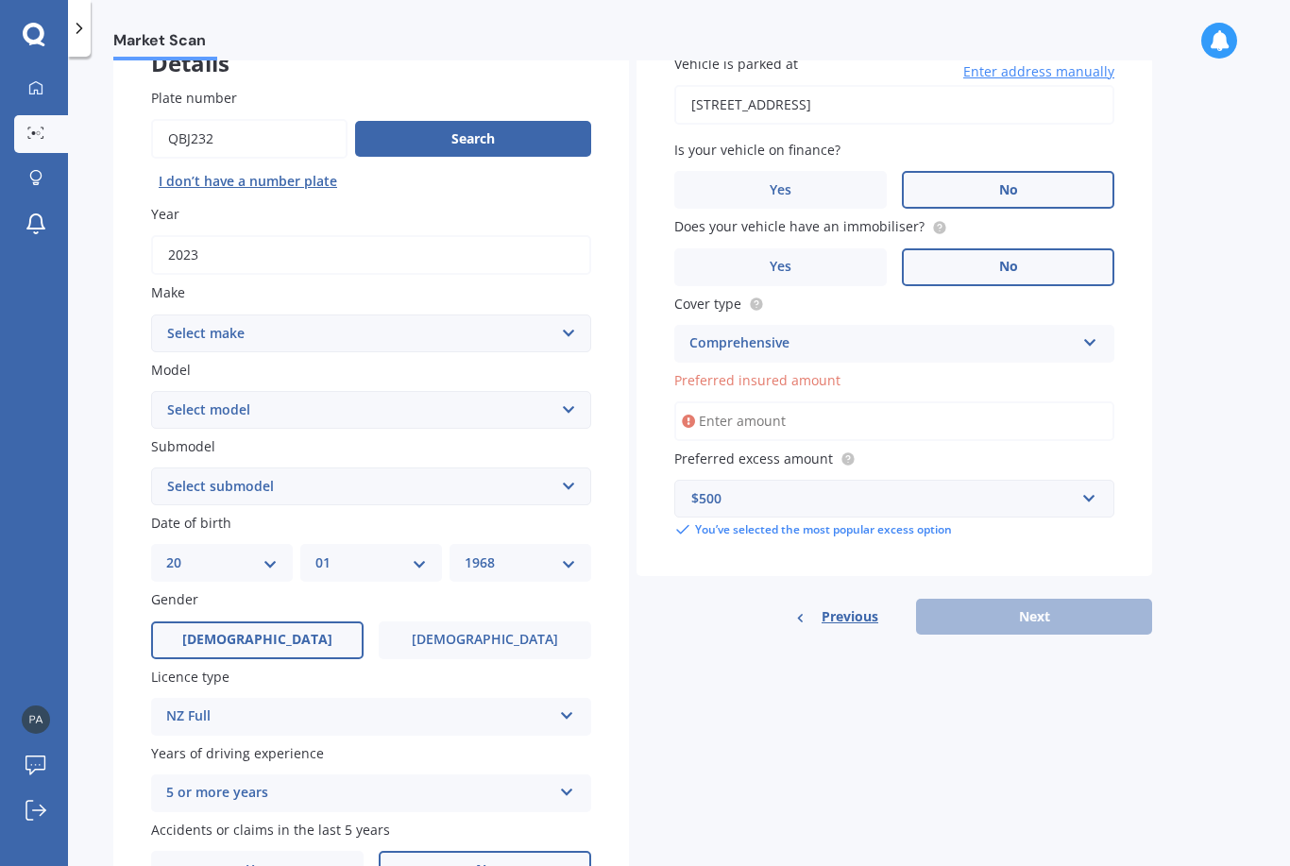
scroll to position [136, 0]
click at [1000, 401] on input "Preferred insured amount" at bounding box center [894, 421] width 440 height 40
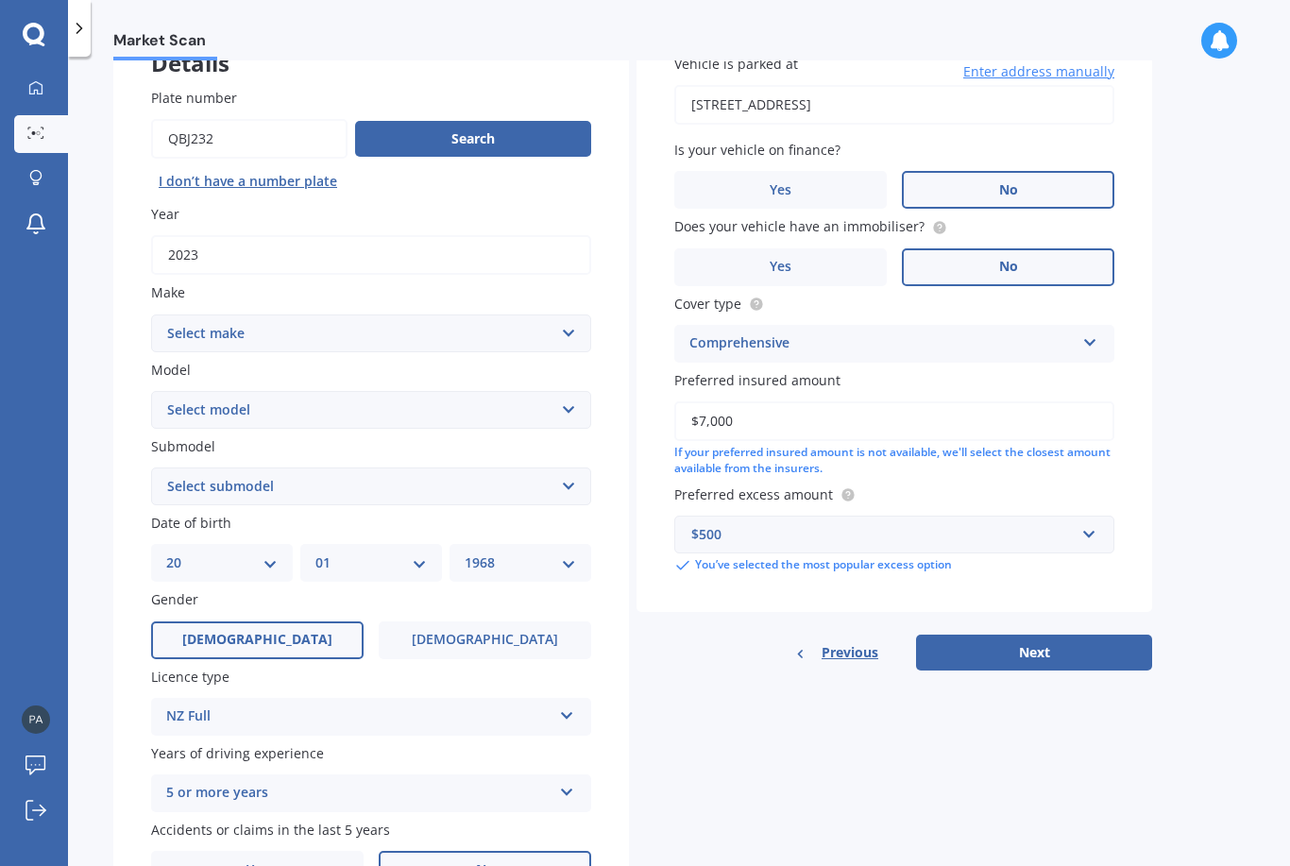
type input "$70,000"
click at [1191, 382] on div "Market Scan Vehicle Market Scan 70 % We just need a few more details to provide…" at bounding box center [679, 464] width 1222 height 809
click at [1055, 635] on button "Next" at bounding box center [1034, 653] width 236 height 36
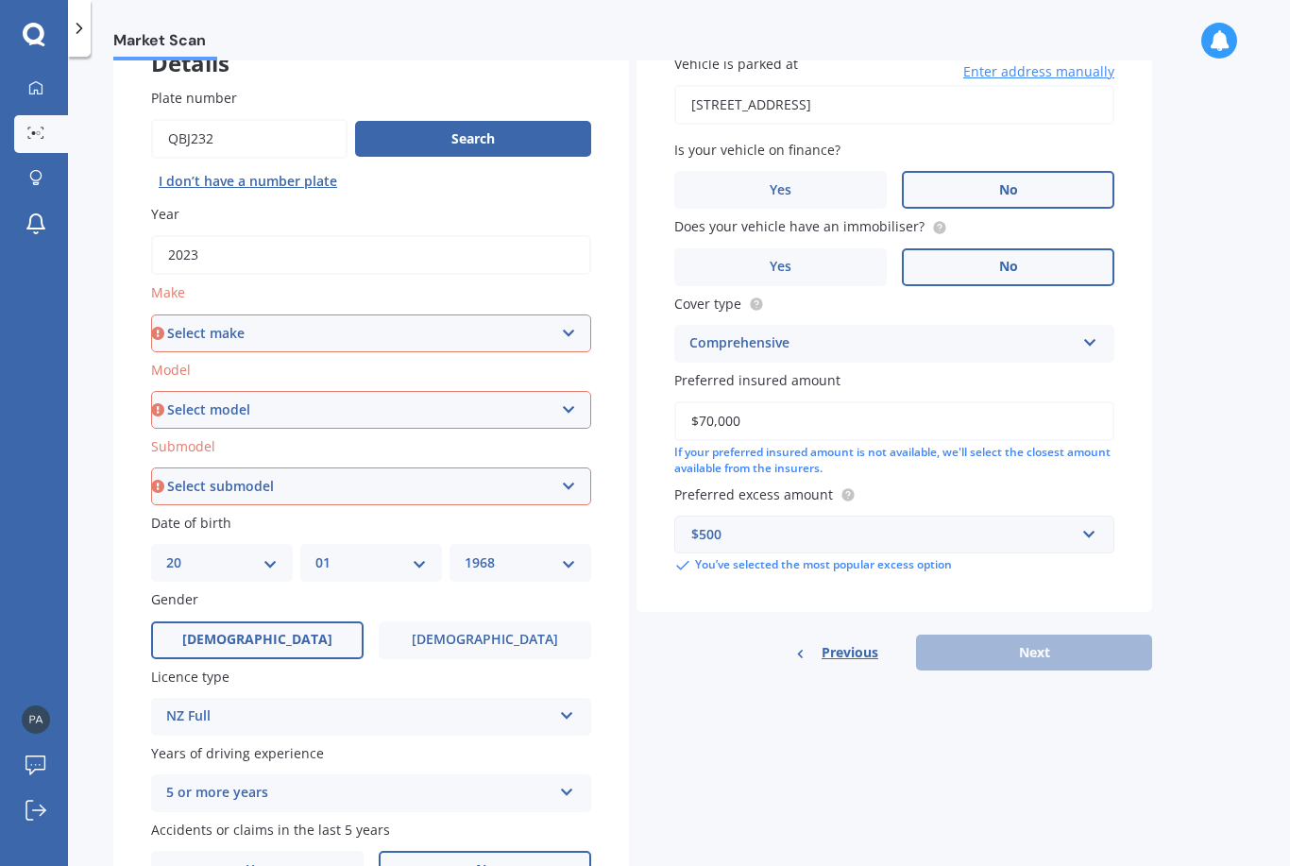
scroll to position [137, 0]
click at [570, 314] on select "Select make AC ALFA ROMEO ASTON [PERSON_NAME] AUDI AUSTIN BEDFORD Bentley BMW B…" at bounding box center [371, 333] width 440 height 38
select select "HYUNDAI"
click at [571, 390] on select "Select model Accent Atoz Coupe Elantra Excel FX Coupe [PERSON_NAME] Grandeur H1…" at bounding box center [371, 409] width 440 height 38
select select "IONIQ"
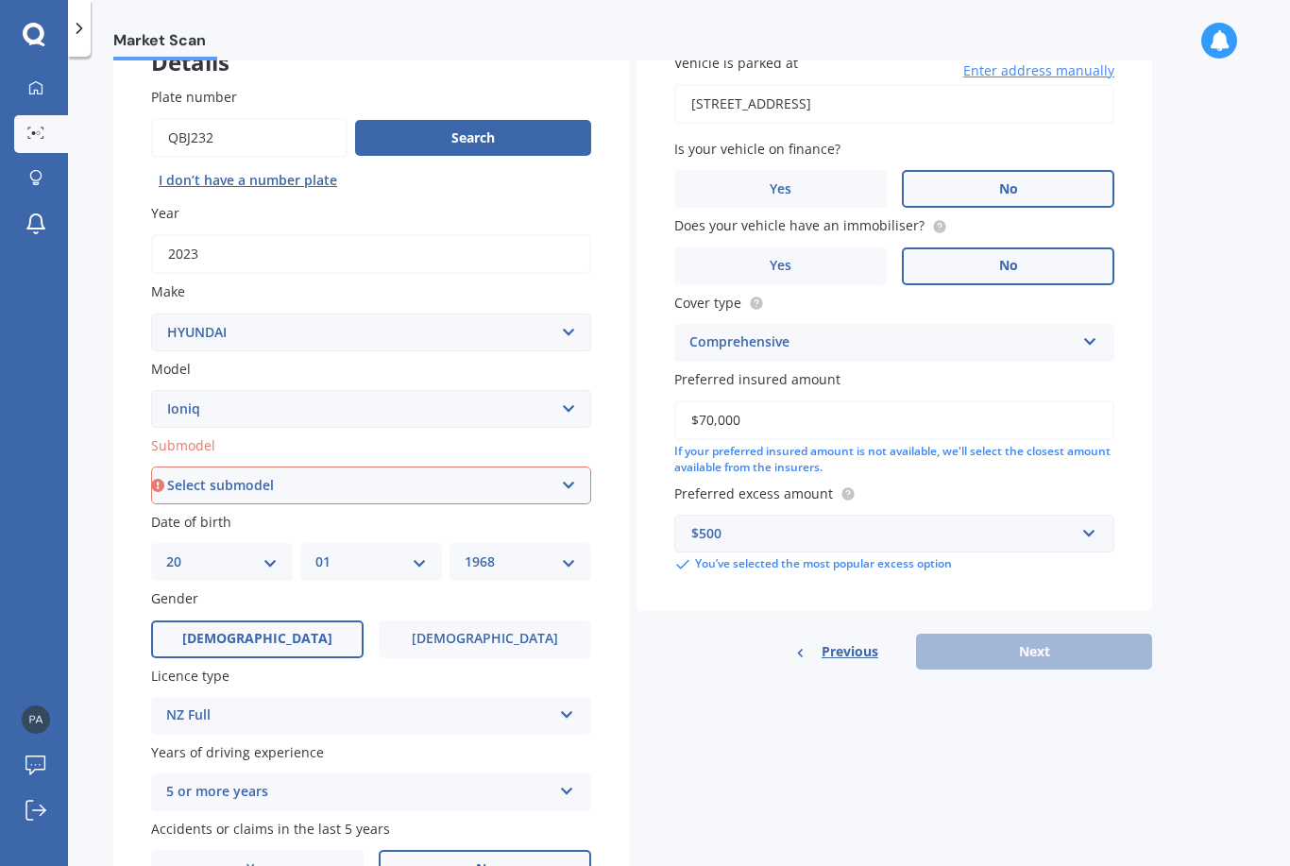
click at [568, 466] on select "Select submodel 1.6 Hybrid 1.6 Hybrid Elite Electric" at bounding box center [371, 485] width 440 height 38
select select "ELECTRIC"
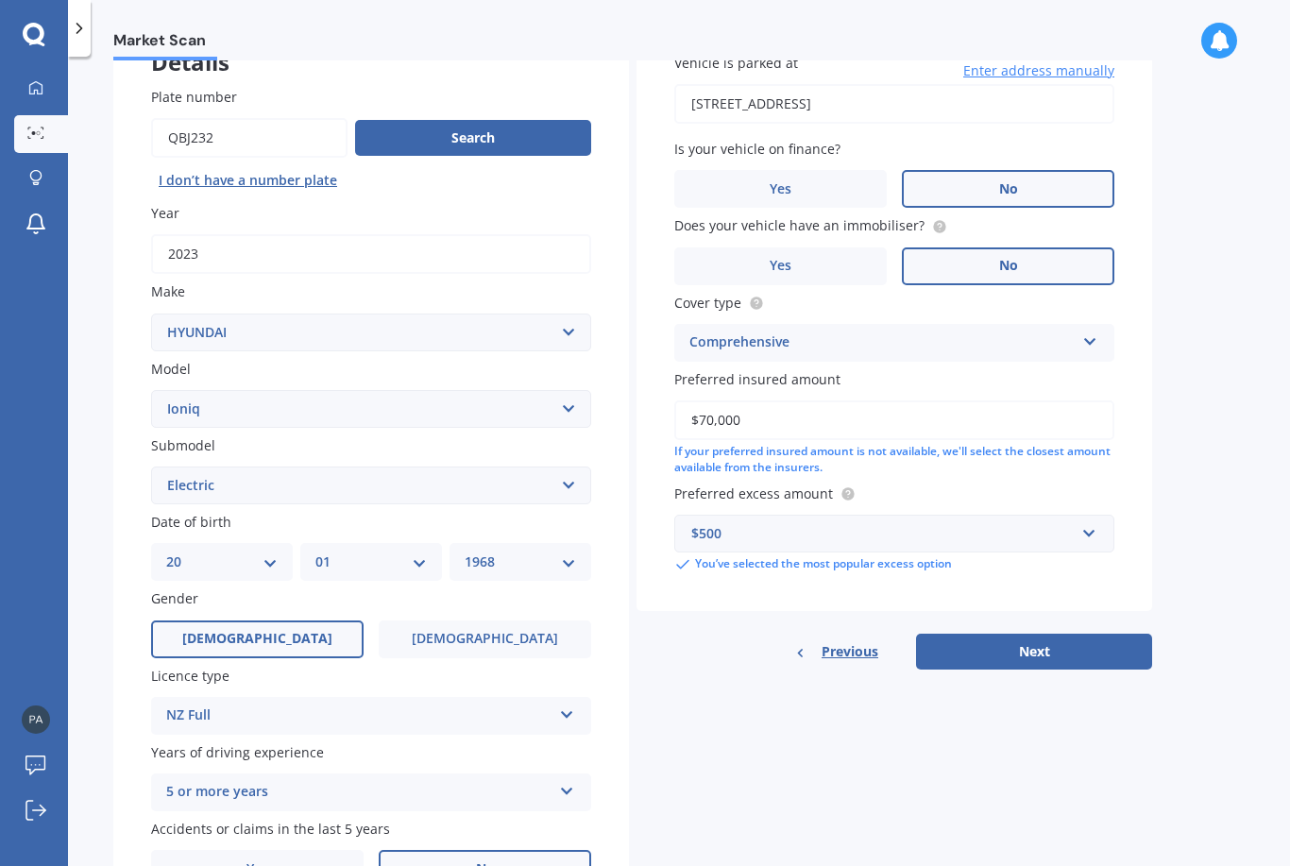
click at [1077, 634] on button "Next" at bounding box center [1034, 652] width 236 height 36
select select "20"
select select "01"
select select "1968"
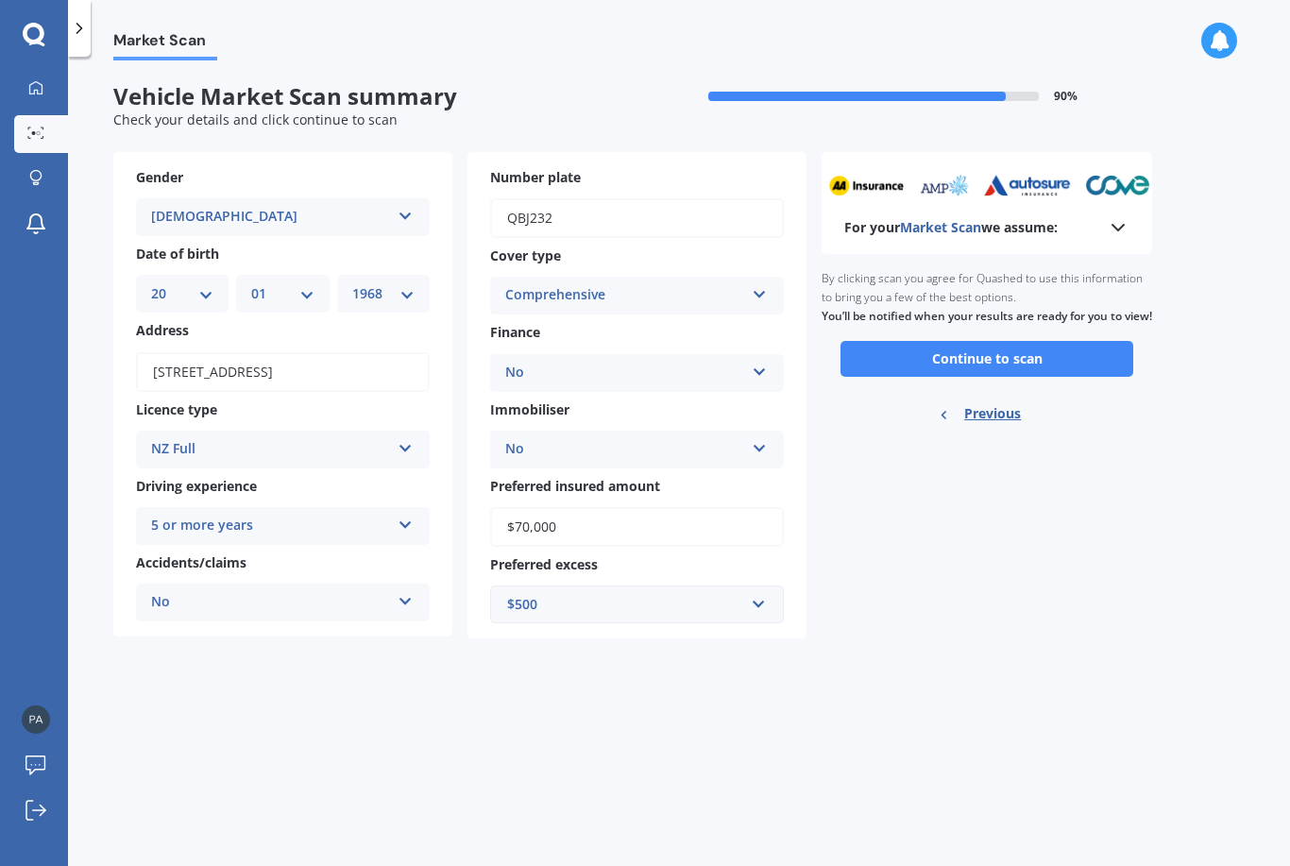
scroll to position [0, 0]
click at [998, 341] on button "Continue to scan" at bounding box center [986, 359] width 293 height 36
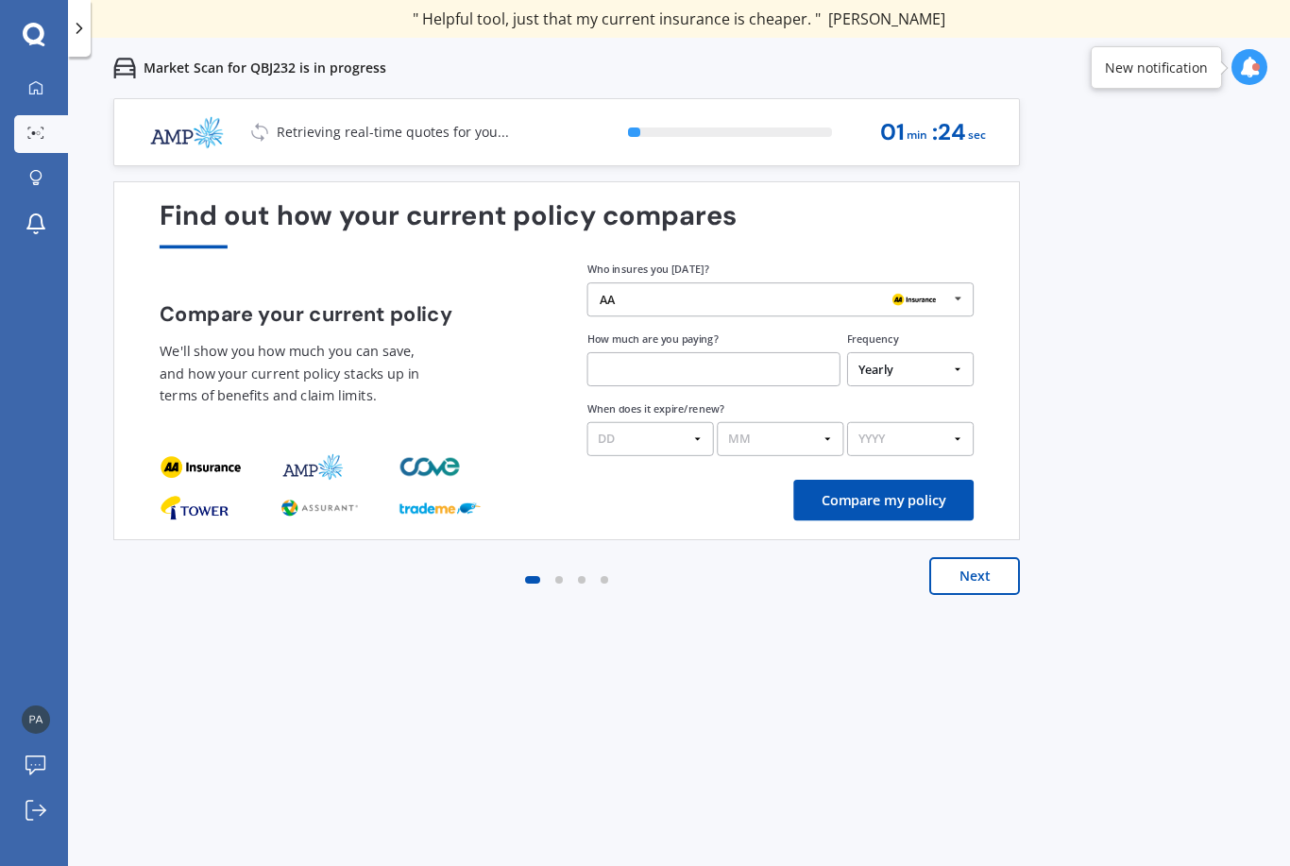
click at [953, 299] on icon at bounding box center [957, 298] width 25 height 31
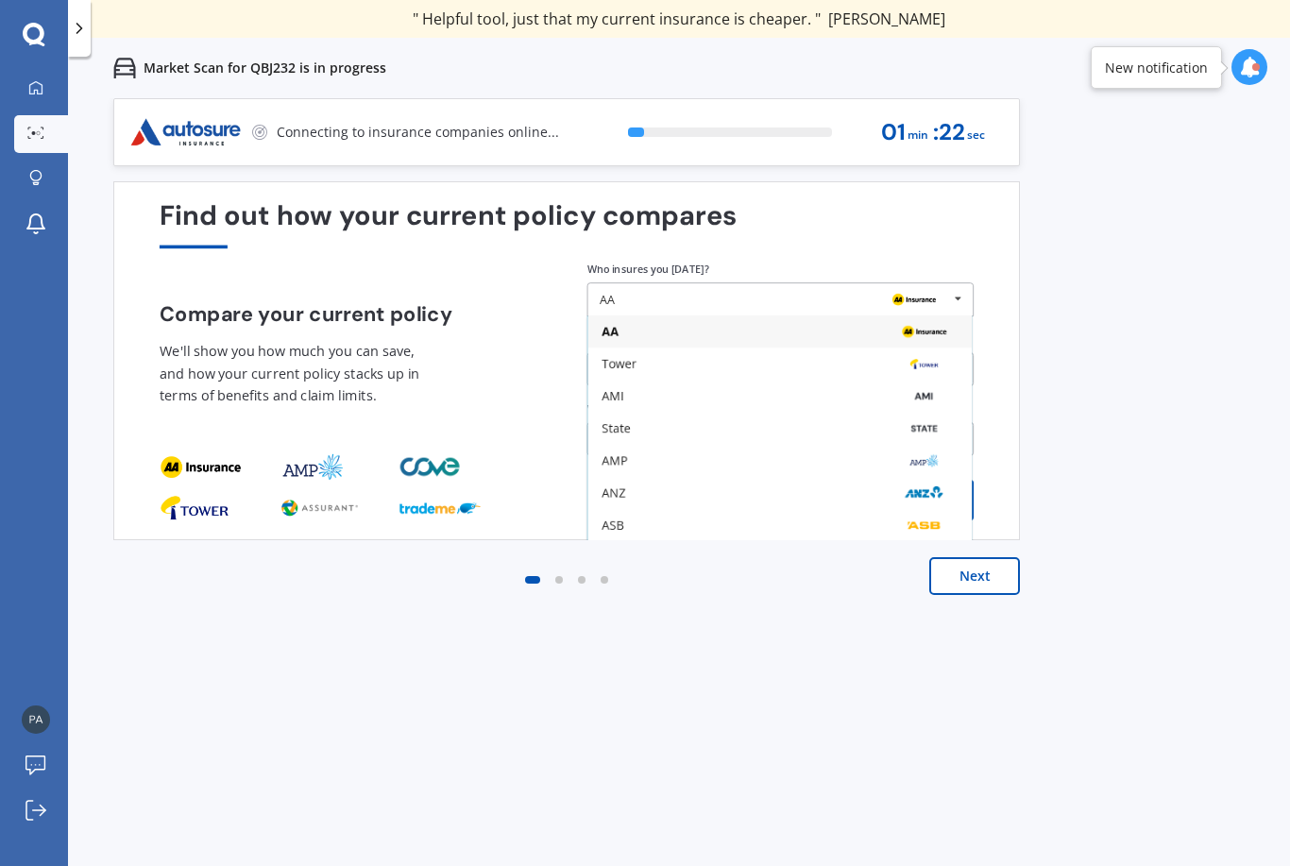
click at [629, 365] on div "Tower" at bounding box center [619, 364] width 35 height 12
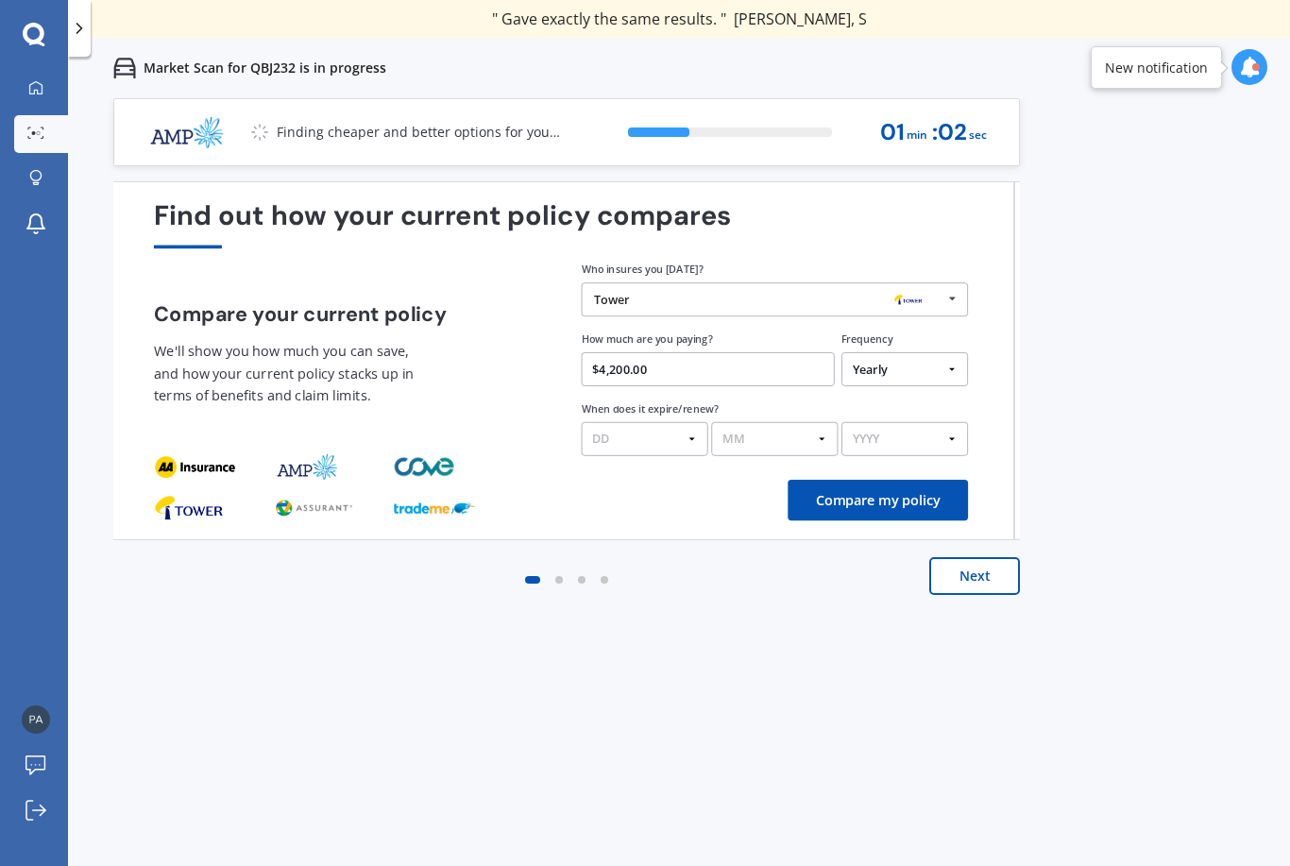
type input "$42,001.00"
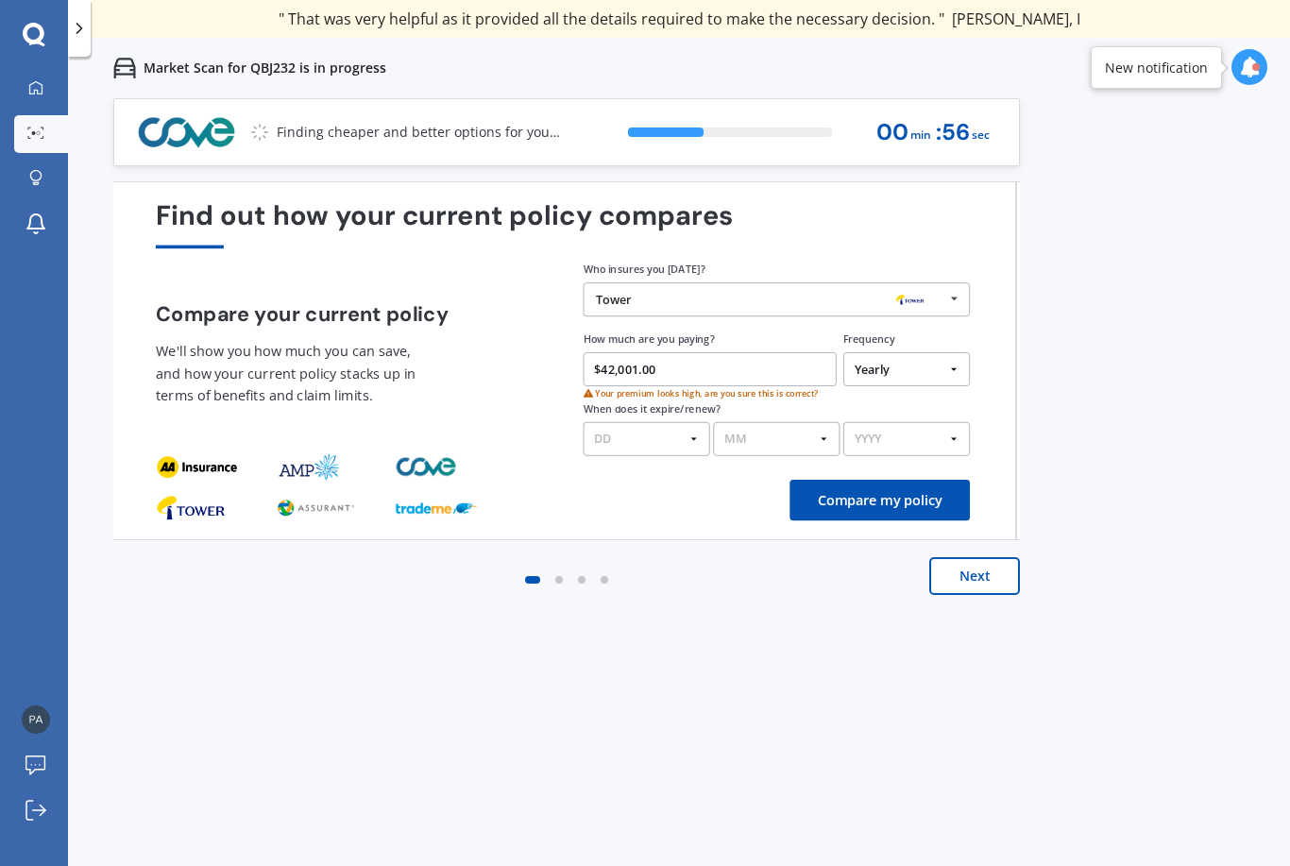
click at [853, 500] on button "Compare my policy" at bounding box center [879, 500] width 180 height 41
click at [693, 434] on select "DD 01 02 03 04 05 06 07 08 09 10 11 12 13 14 15 16 17 18 19 20 21 22 23 24 25 2…" at bounding box center [648, 439] width 127 height 34
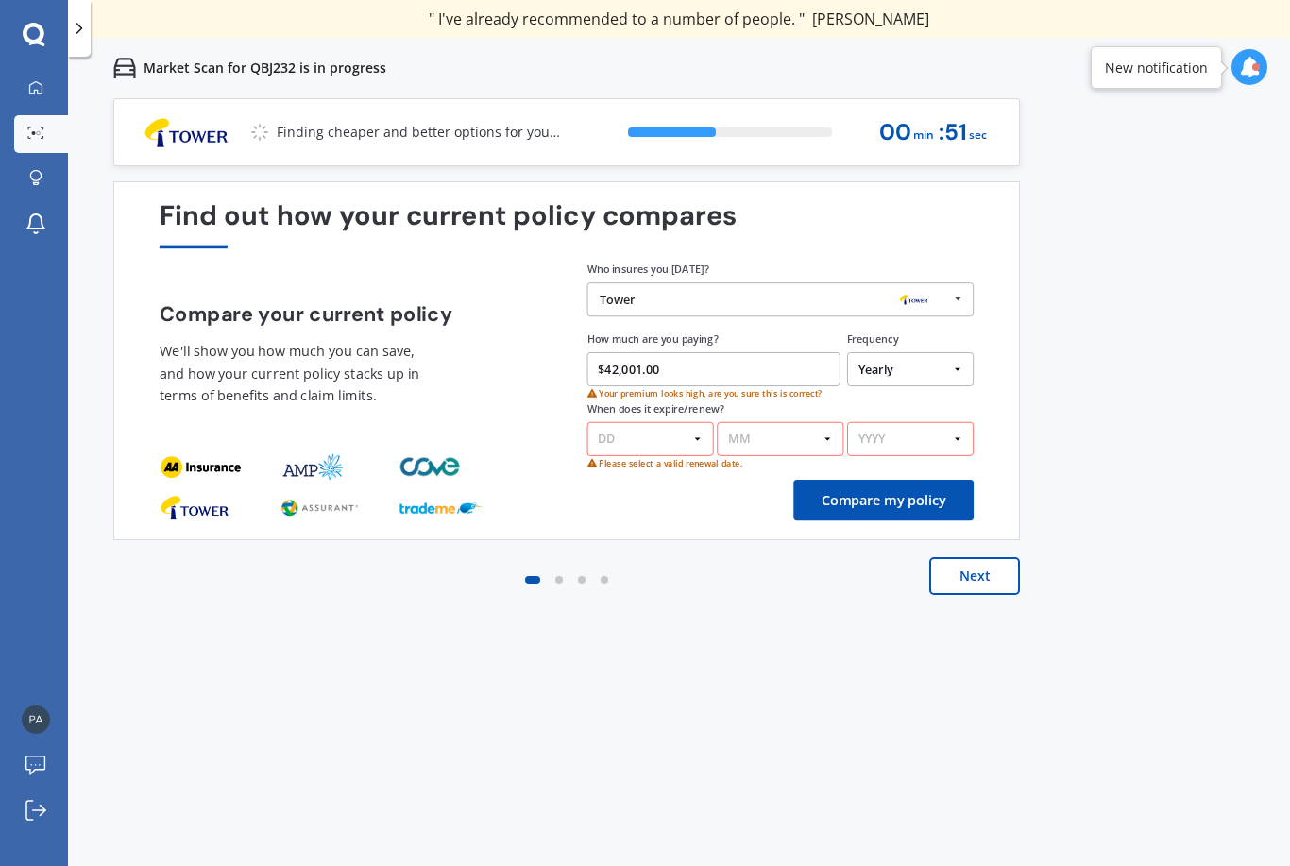
select select "20"
click at [826, 439] on select "MM 01 02 03 04 05 06 07 08 09 10 11 12" at bounding box center [777, 439] width 127 height 34
select select "08"
click at [955, 437] on select "YYYY 2026 2025 2024" at bounding box center [910, 439] width 127 height 34
select select "2025"
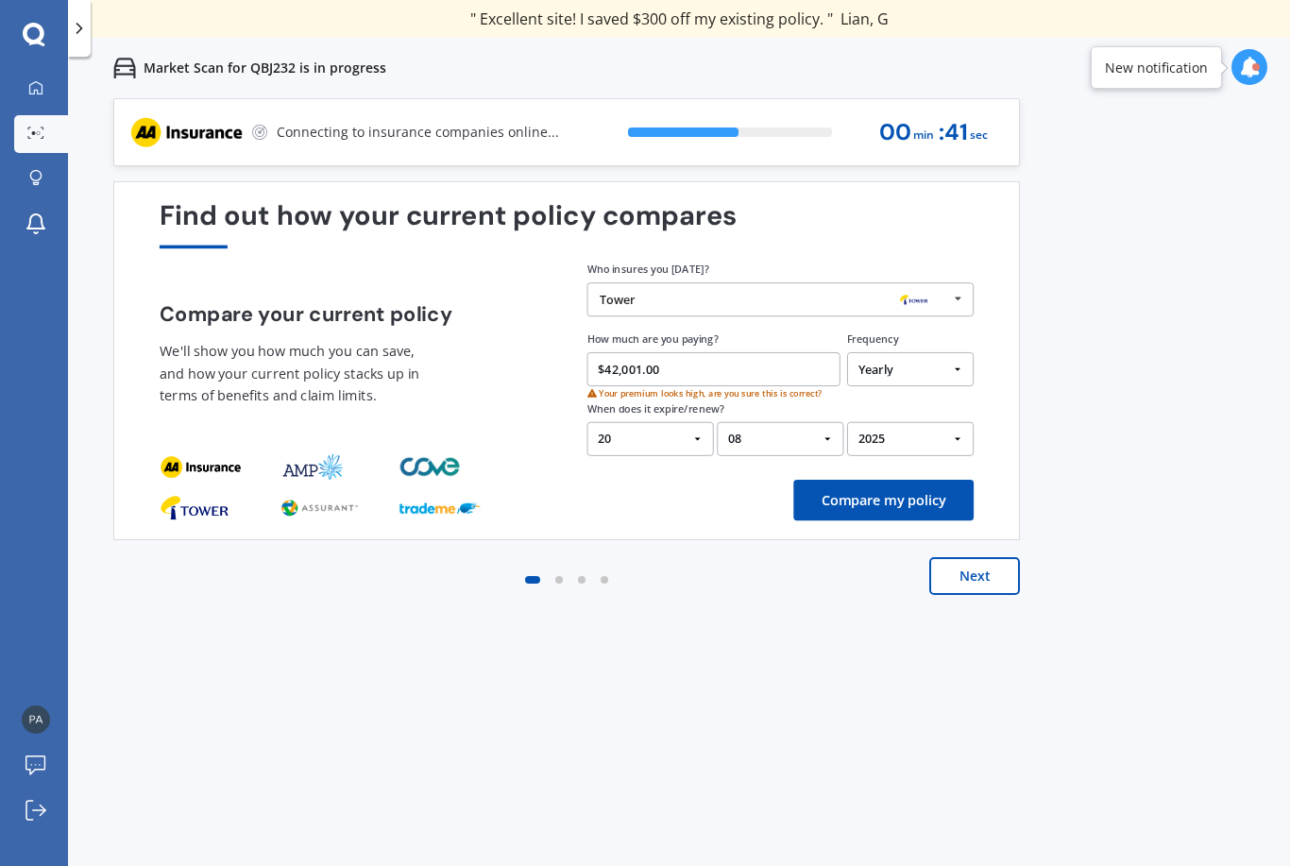
click at [879, 500] on button "Compare my policy" at bounding box center [883, 500] width 180 height 41
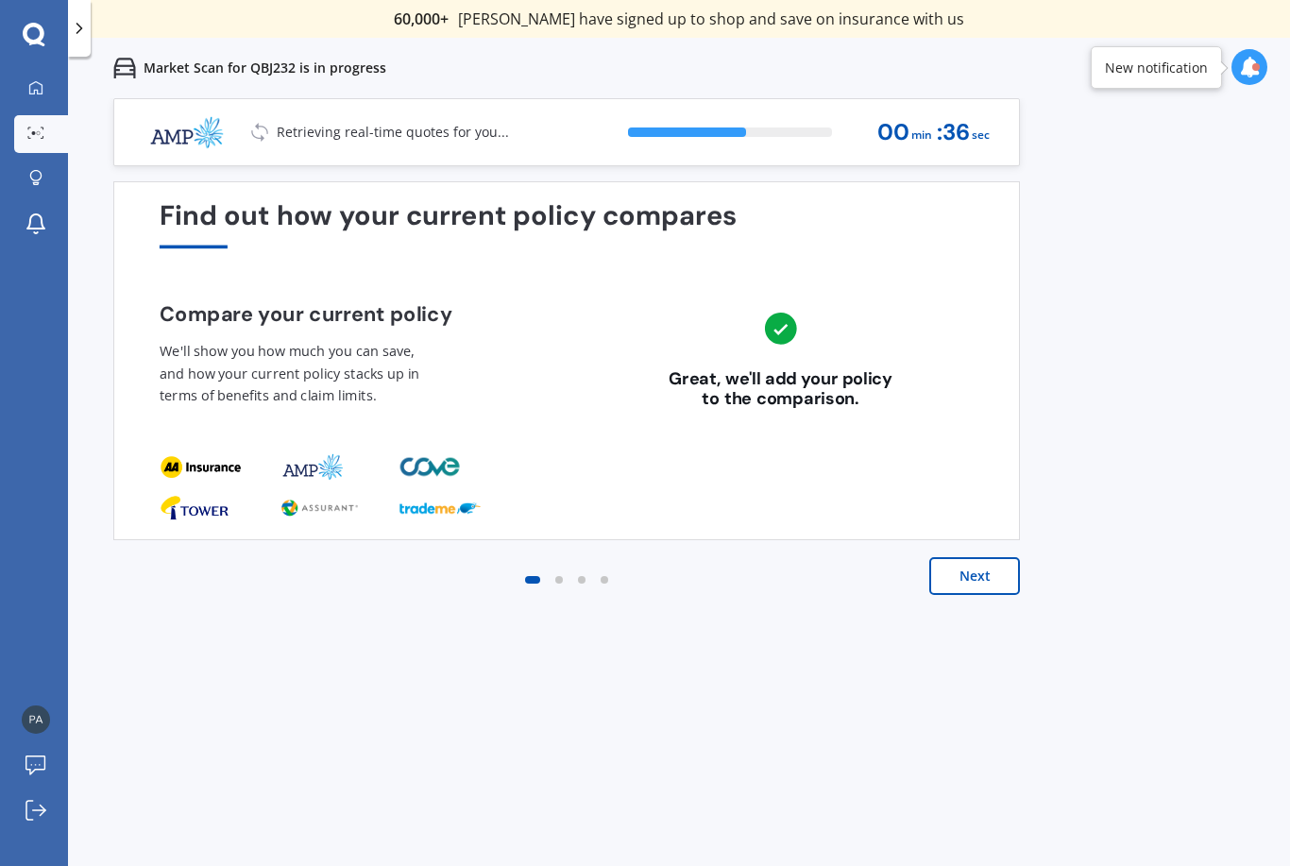
click at [968, 570] on button "Next" at bounding box center [974, 576] width 91 height 38
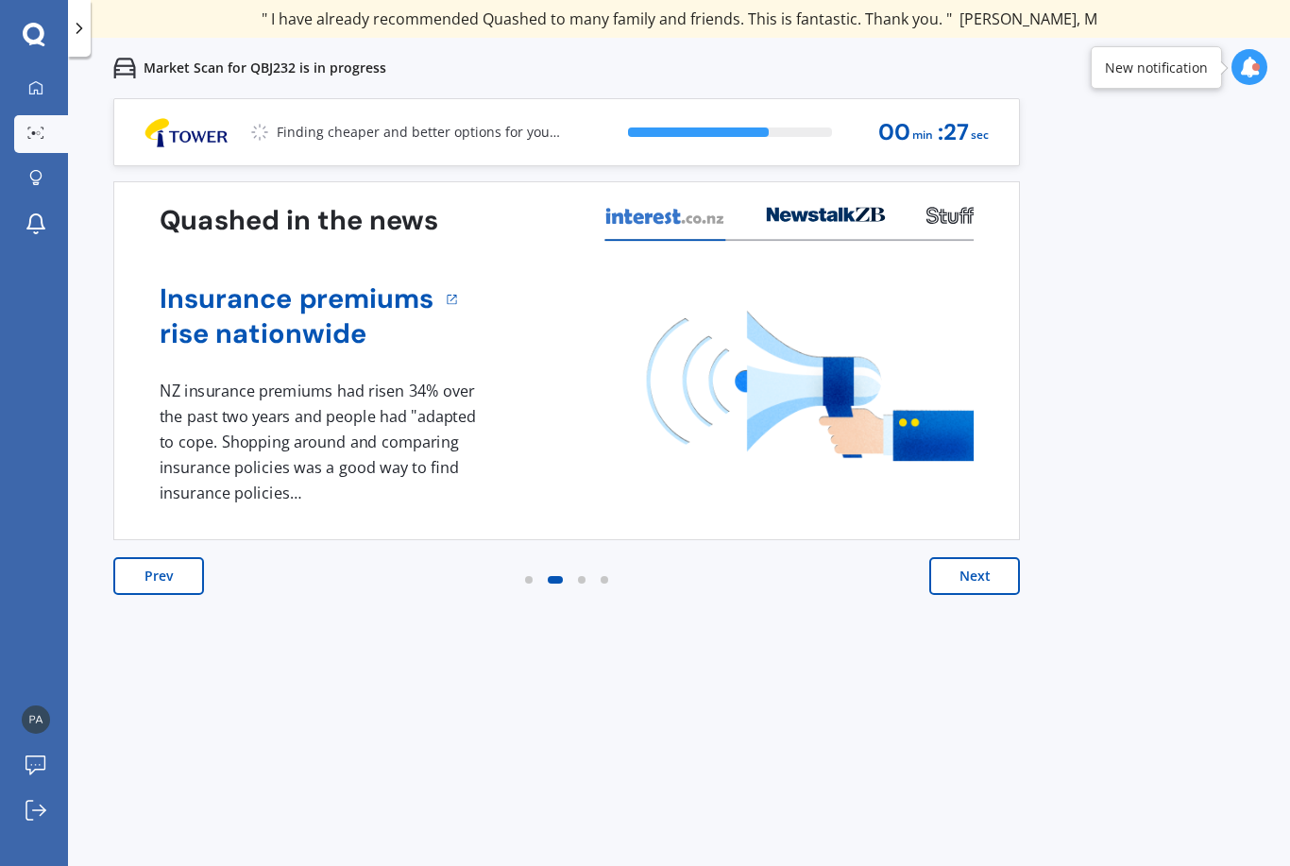
click at [970, 575] on button "Next" at bounding box center [974, 576] width 91 height 38
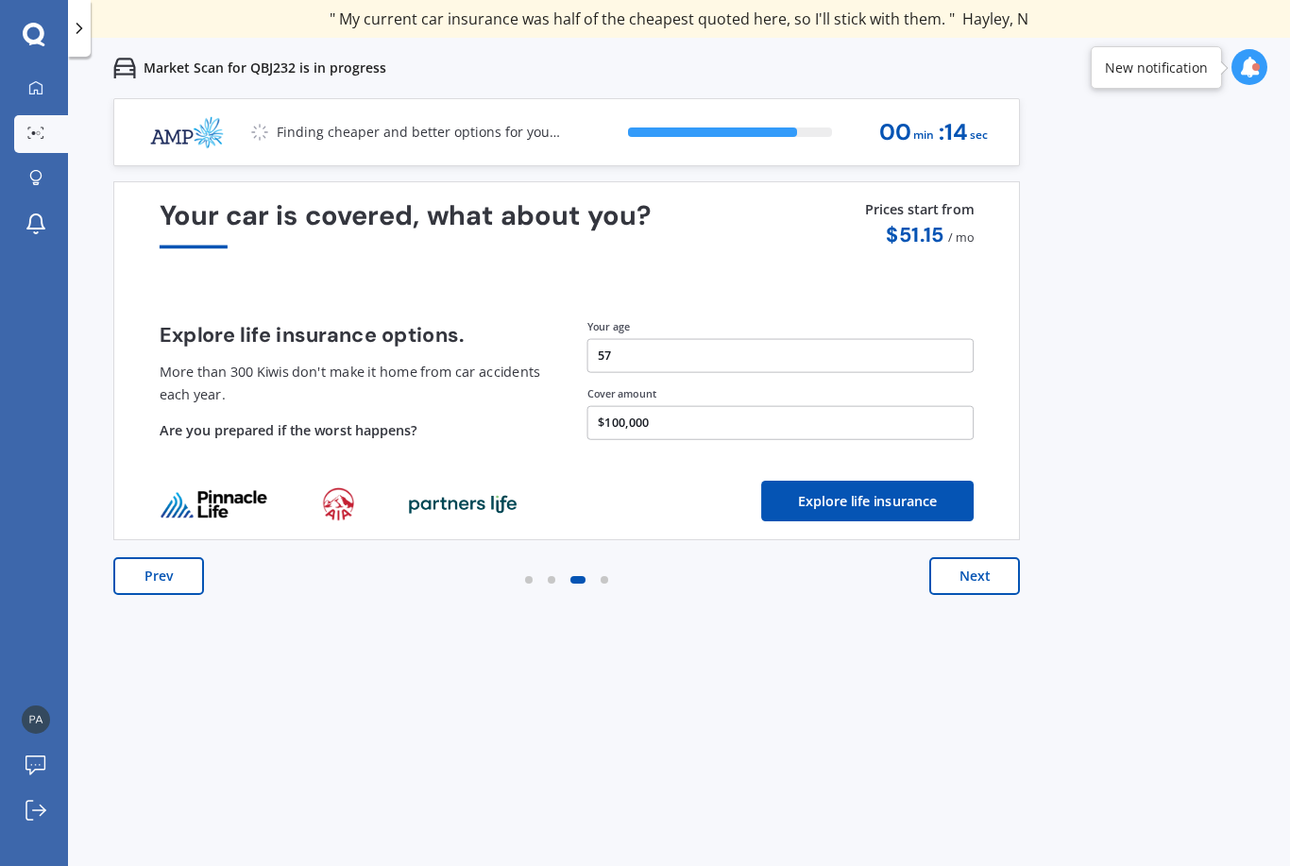
click at [978, 585] on button "Next" at bounding box center [974, 576] width 91 height 38
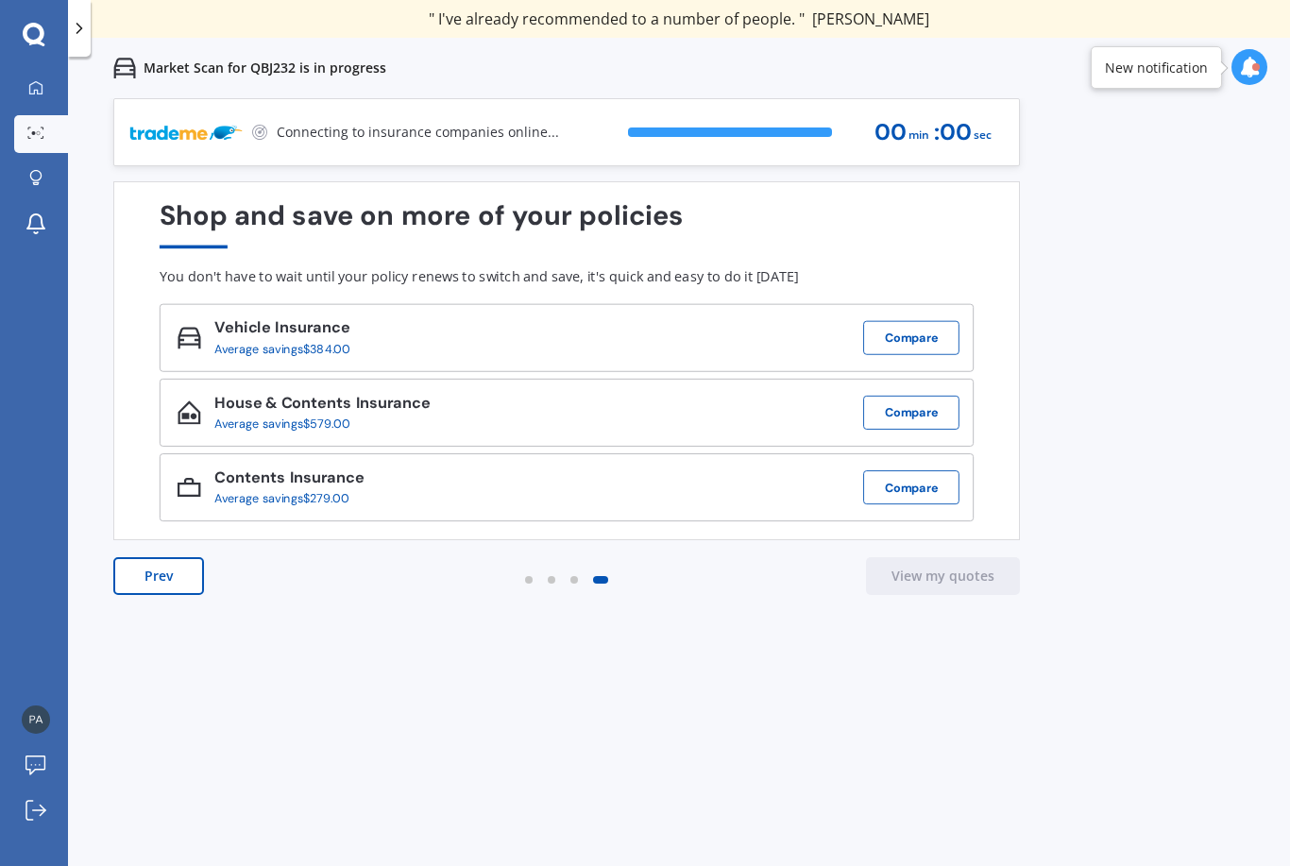
click at [922, 337] on button "Compare" at bounding box center [911, 338] width 96 height 34
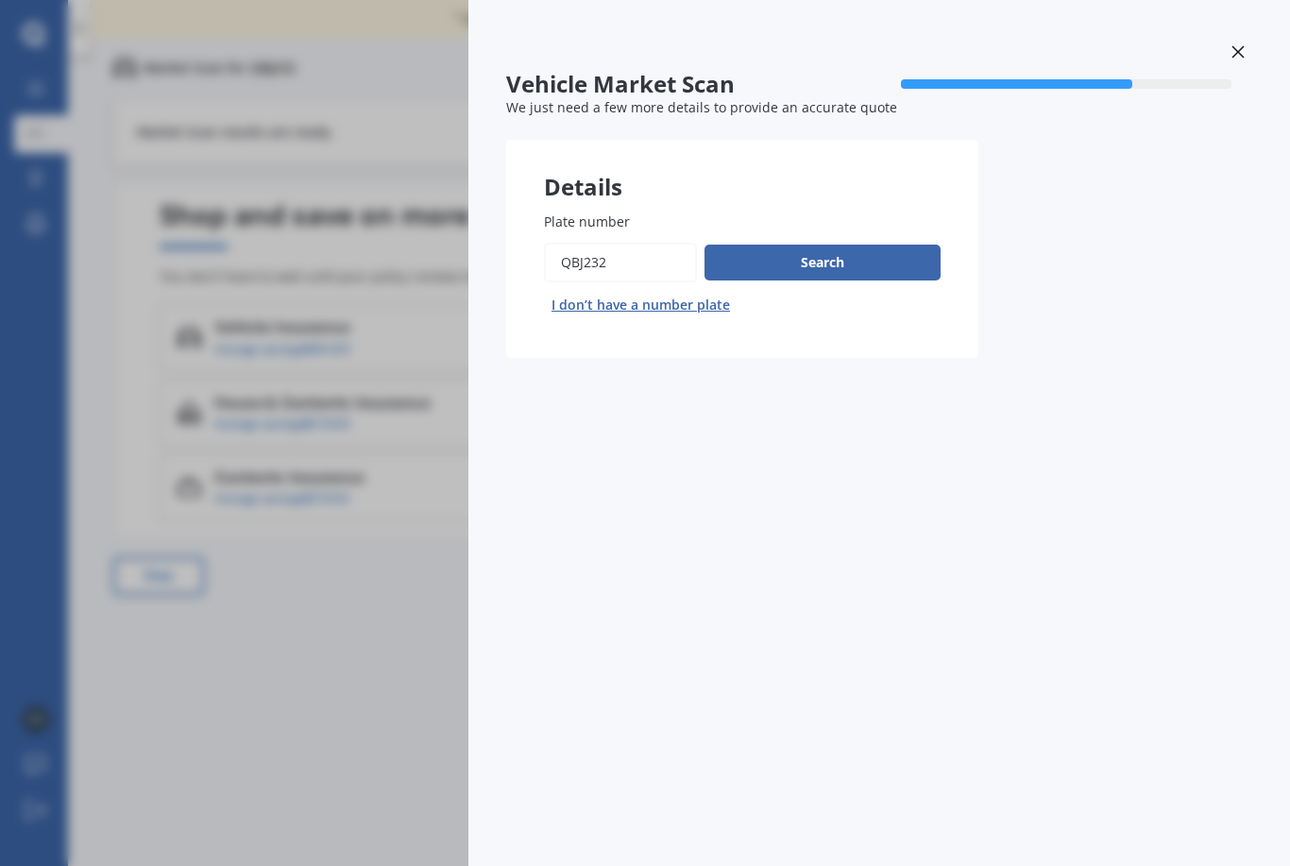
click at [872, 276] on button "Search" at bounding box center [822, 263] width 236 height 36
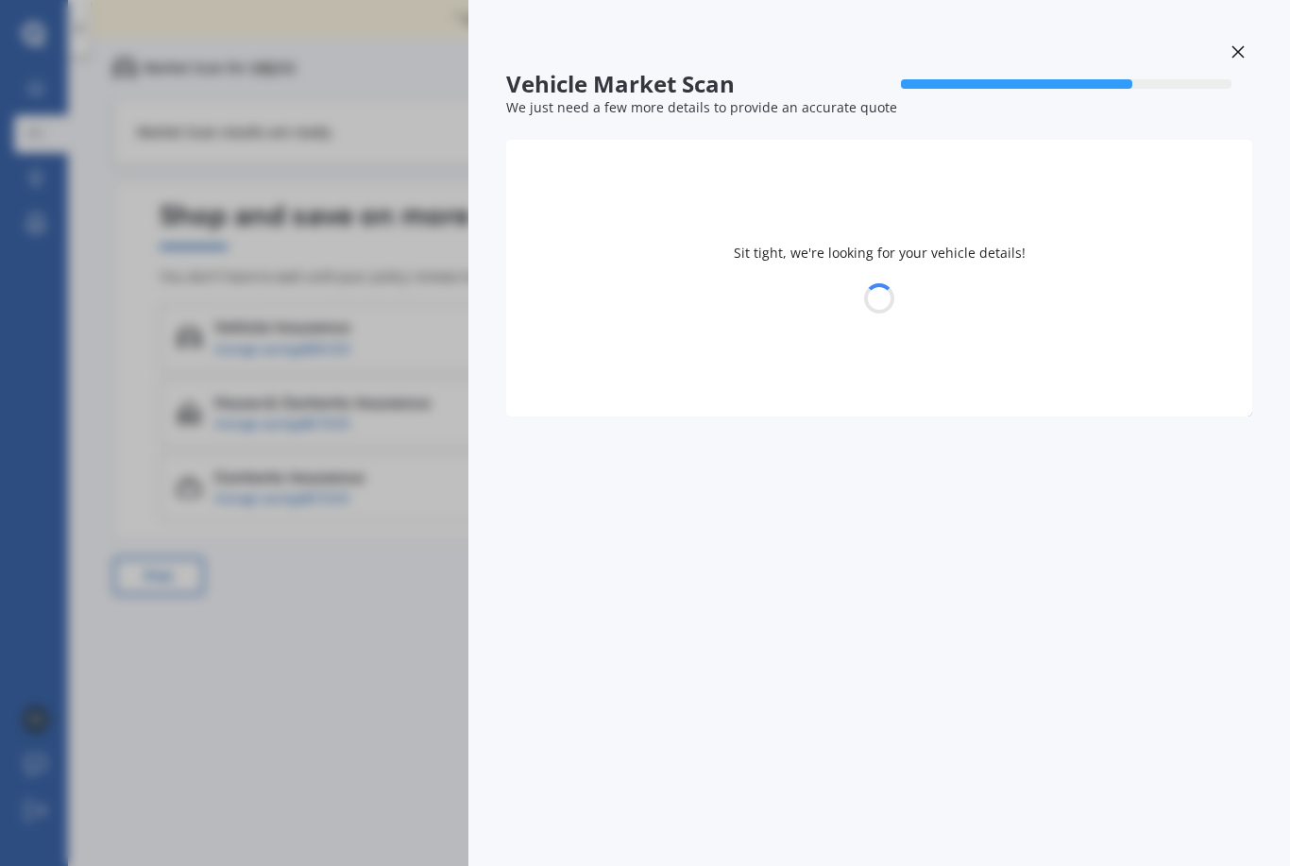
select select "20"
select select "01"
select select "1968"
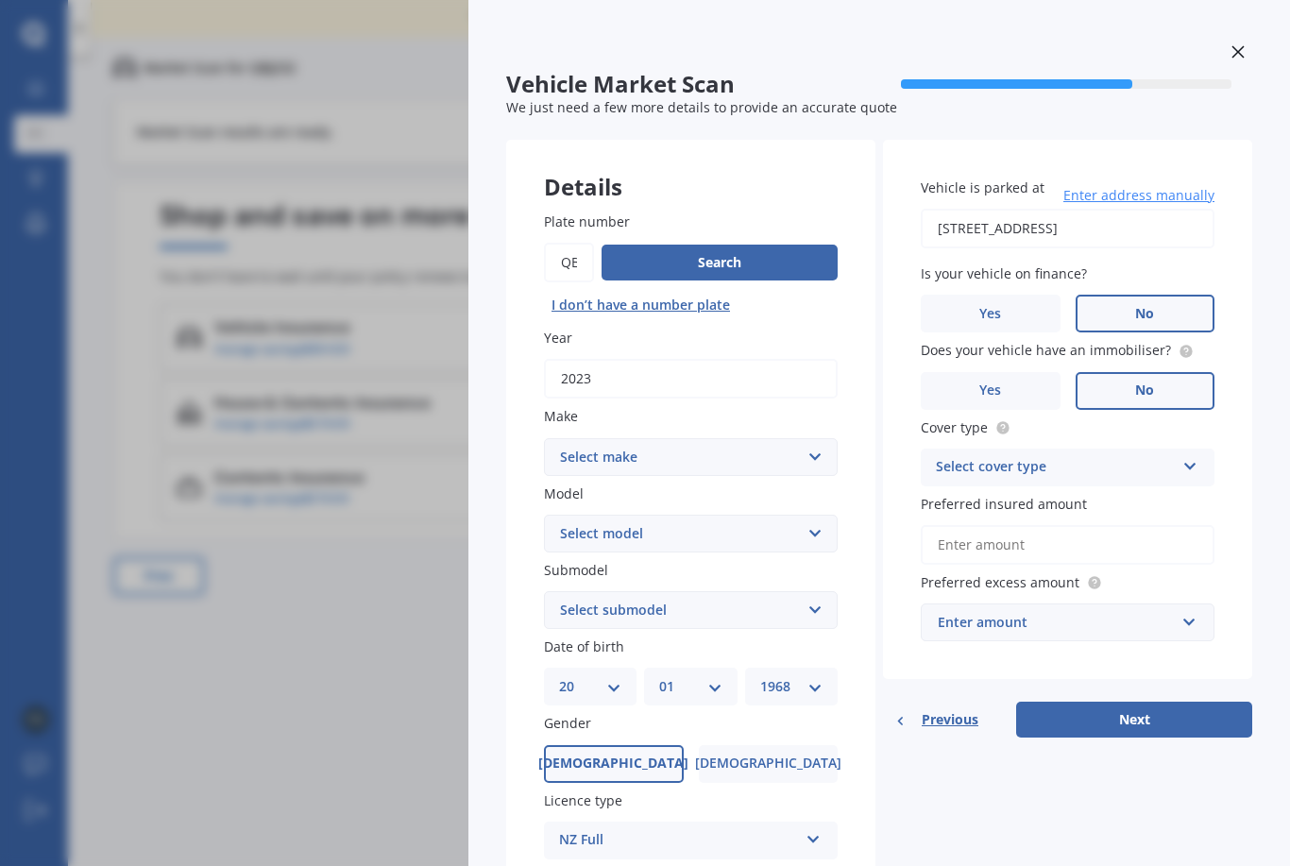
click at [250, 421] on div "Vehicle Market Scan 70 % We just need a few more details to provide an accurate…" at bounding box center [645, 433] width 1290 height 866
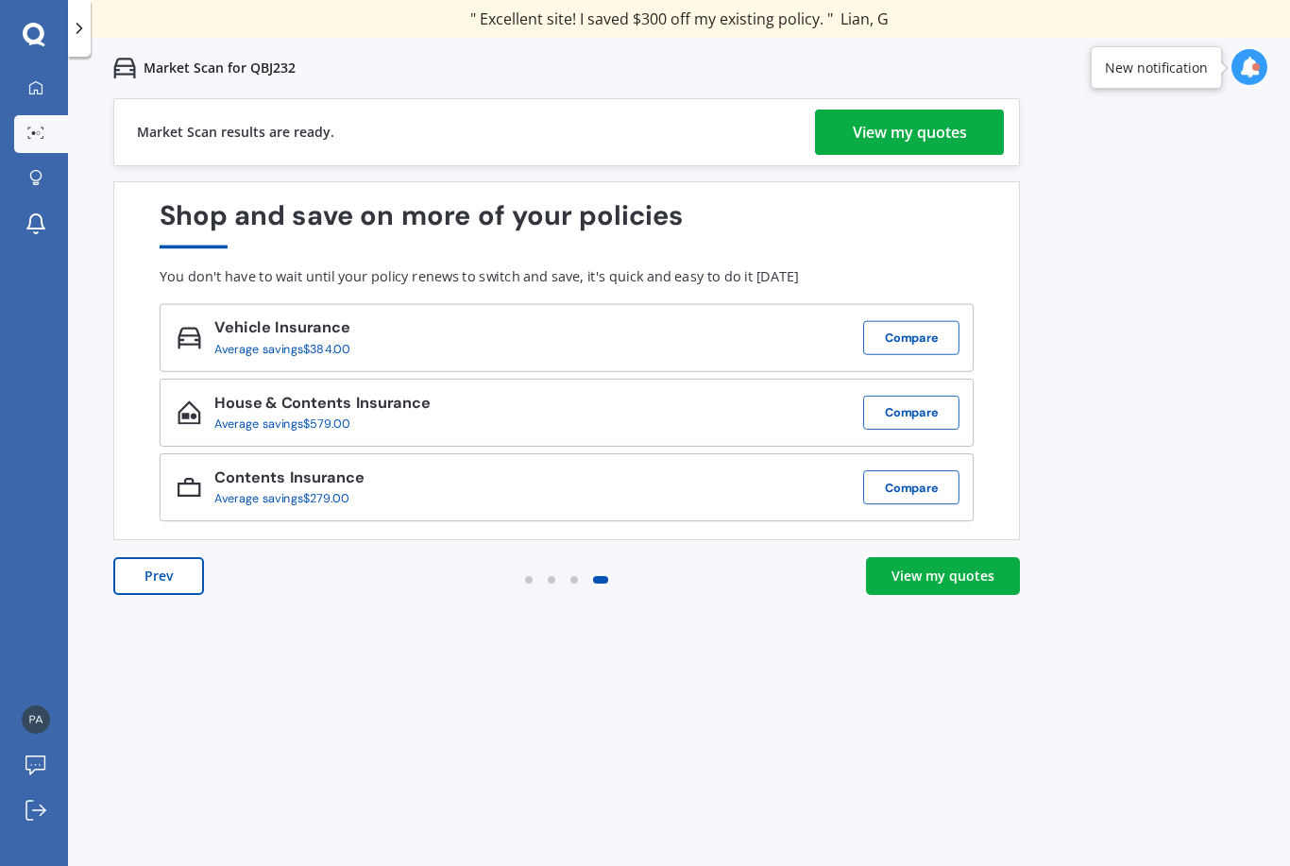
click at [975, 576] on div "View my quotes" at bounding box center [942, 576] width 103 height 19
